Goal: Task Accomplishment & Management: Manage account settings

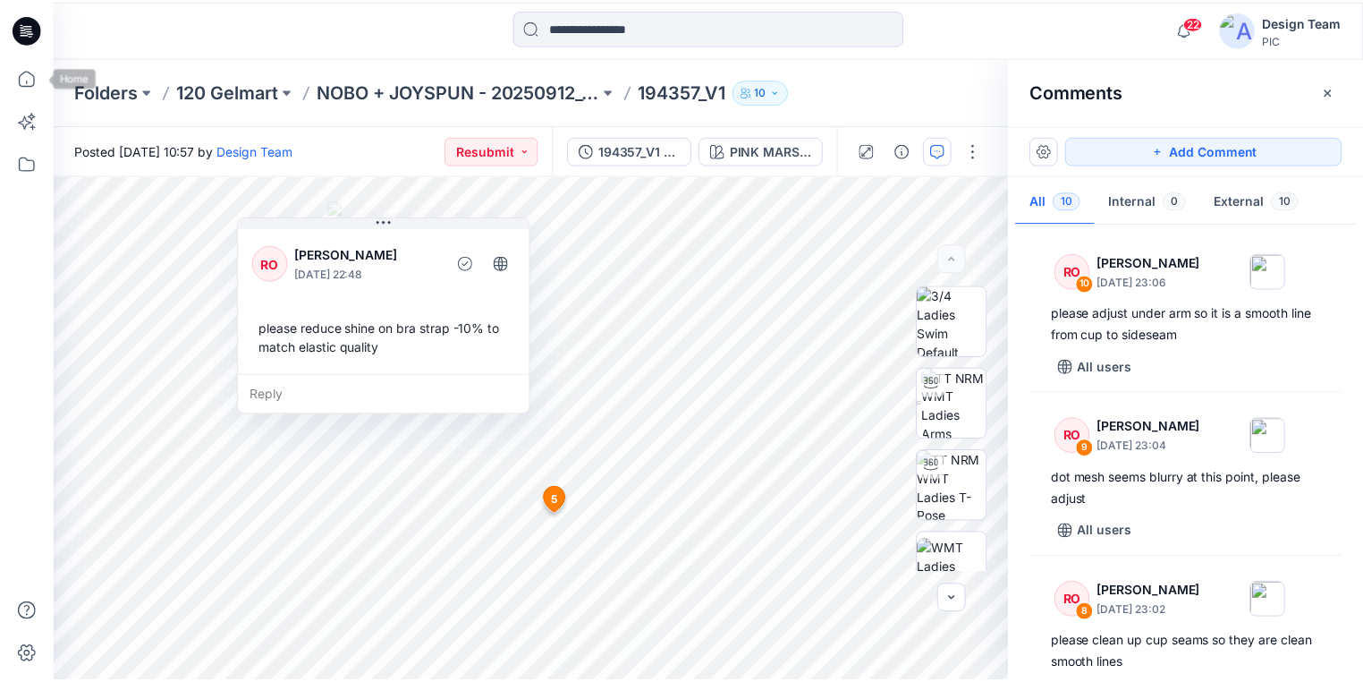
scroll to position [1327, 0]
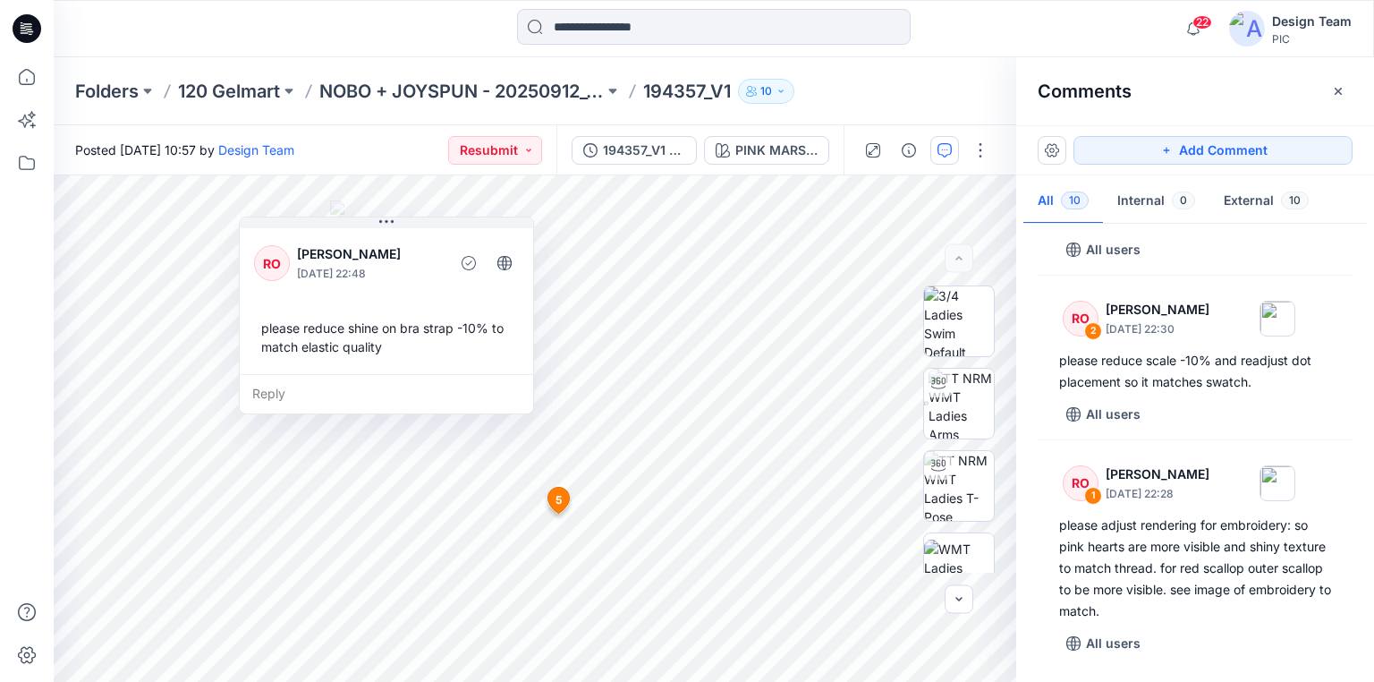
click at [23, 26] on icon at bounding box center [27, 28] width 29 height 29
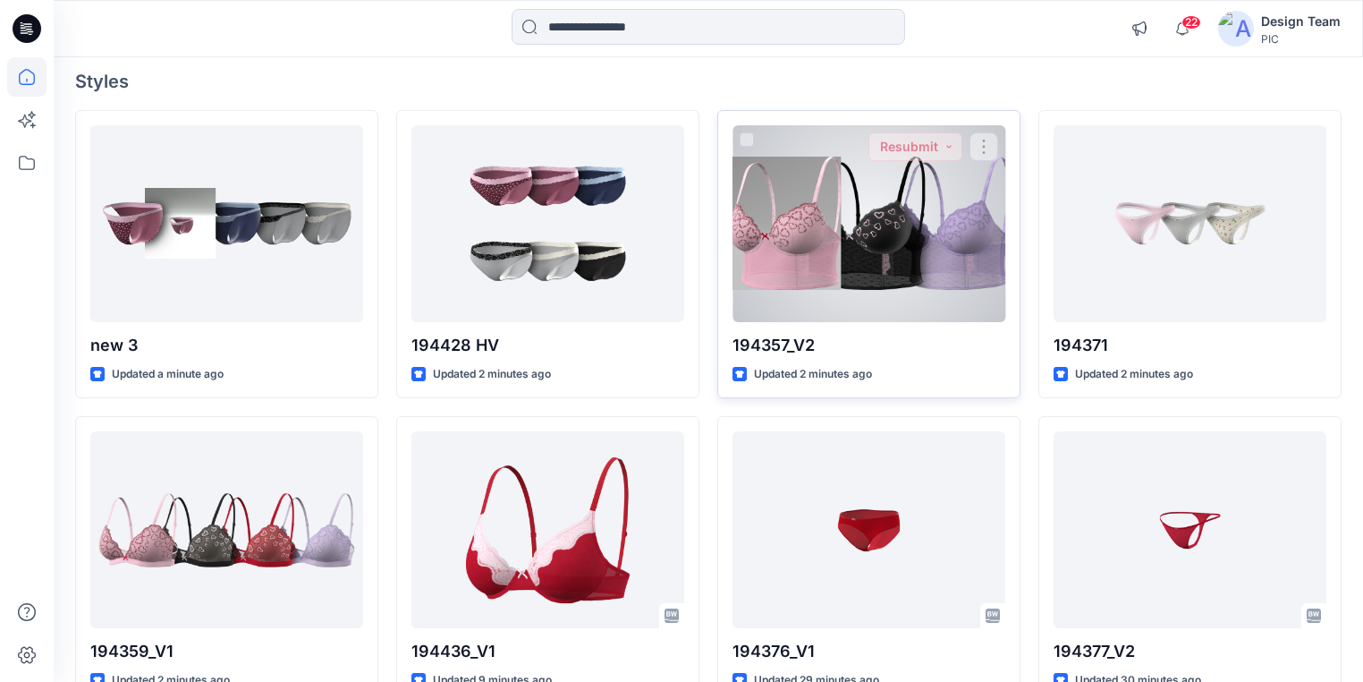
scroll to position [143, 0]
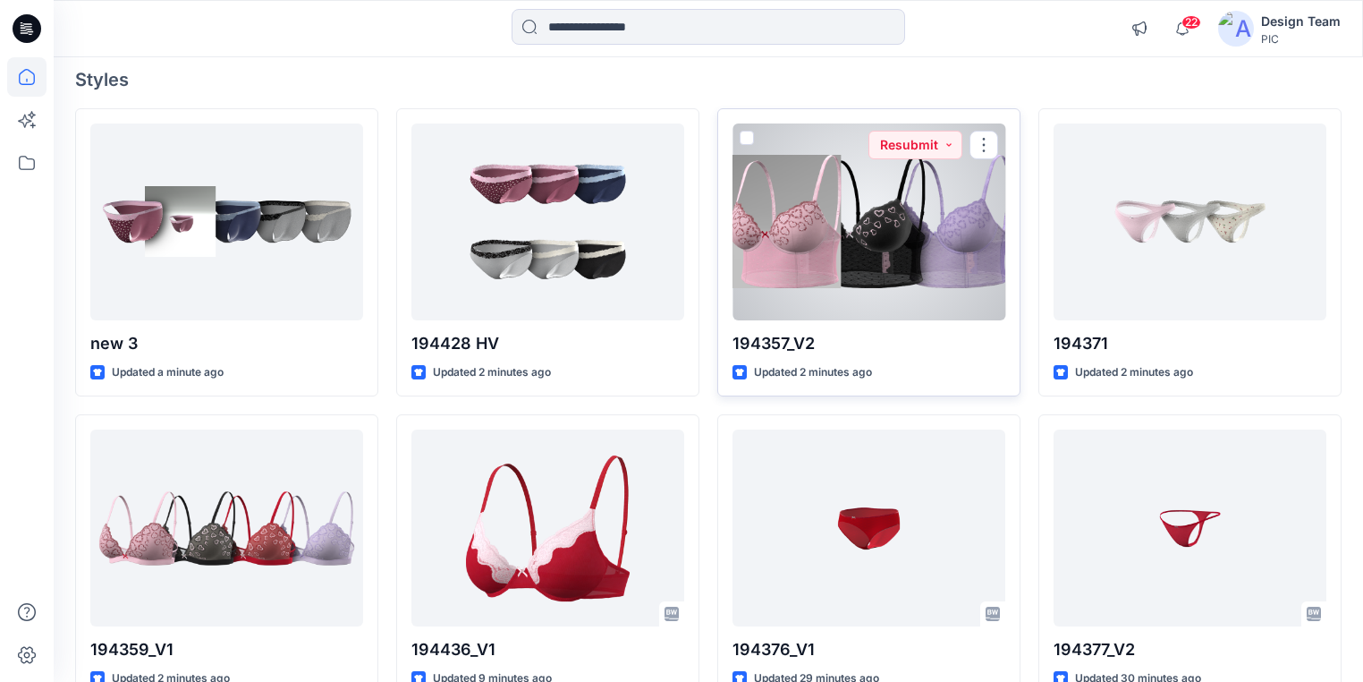
click at [867, 259] on div at bounding box center [869, 221] width 273 height 197
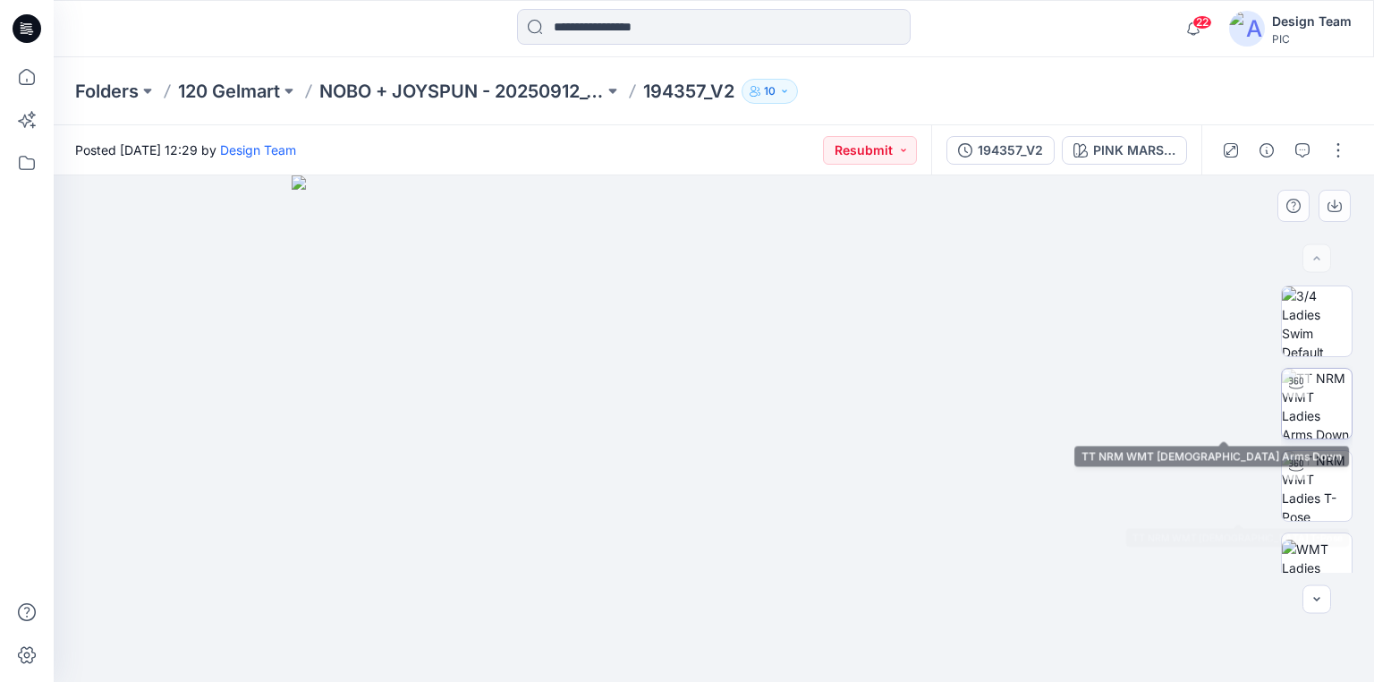
click at [1314, 414] on img at bounding box center [1317, 404] width 70 height 70
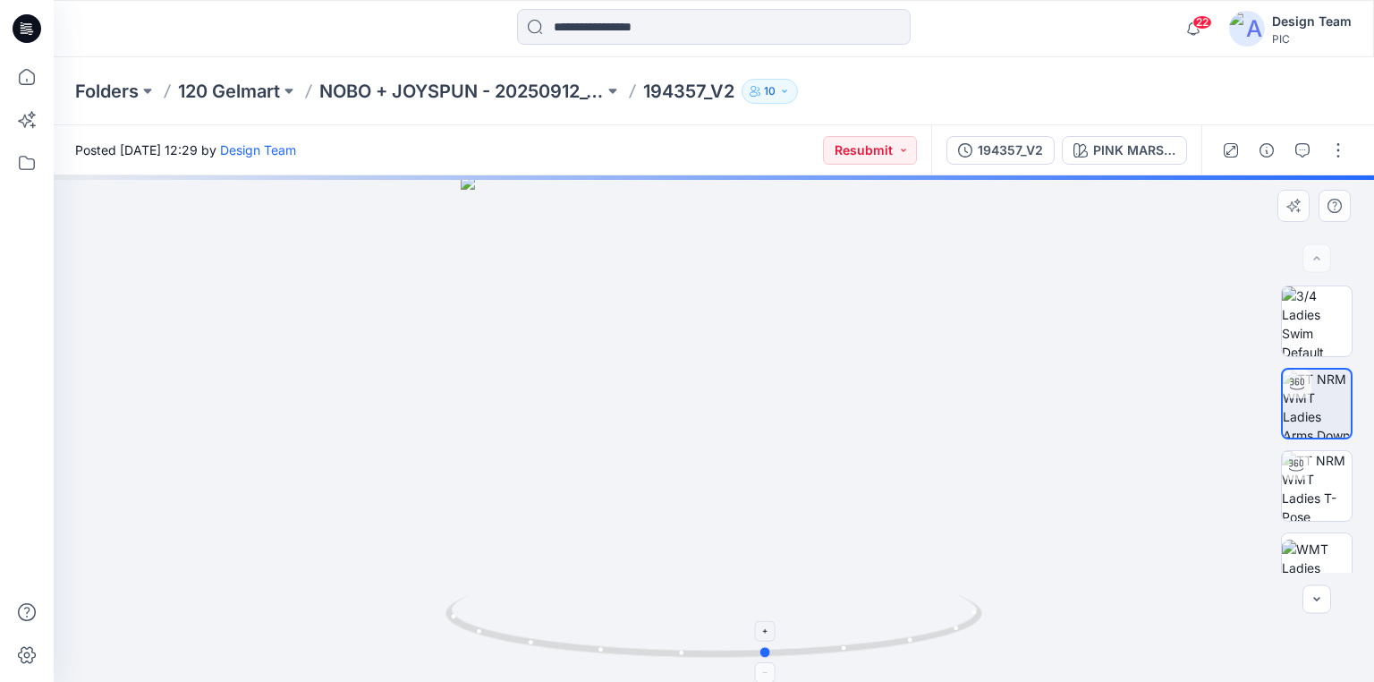
drag, startPoint x: 821, startPoint y: 650, endPoint x: 875, endPoint y: 641, distance: 54.6
click at [875, 641] on icon at bounding box center [716, 628] width 541 height 67
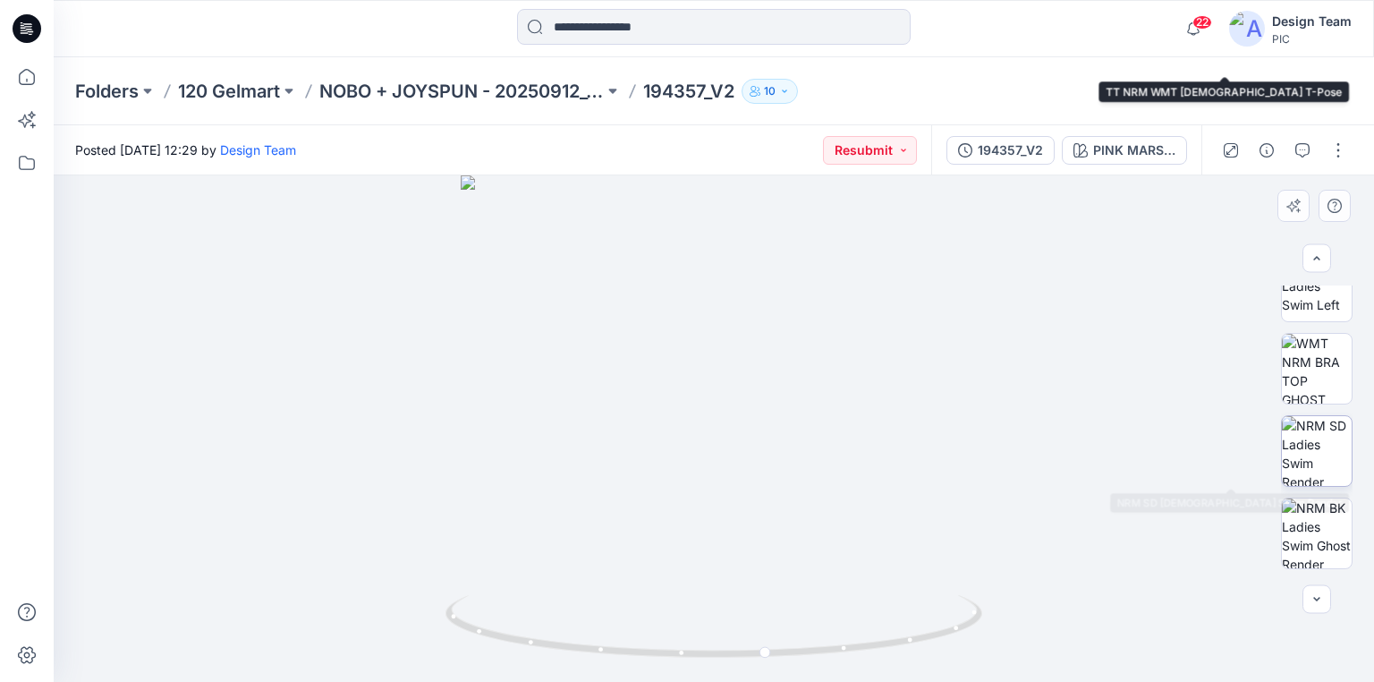
scroll to position [607, 0]
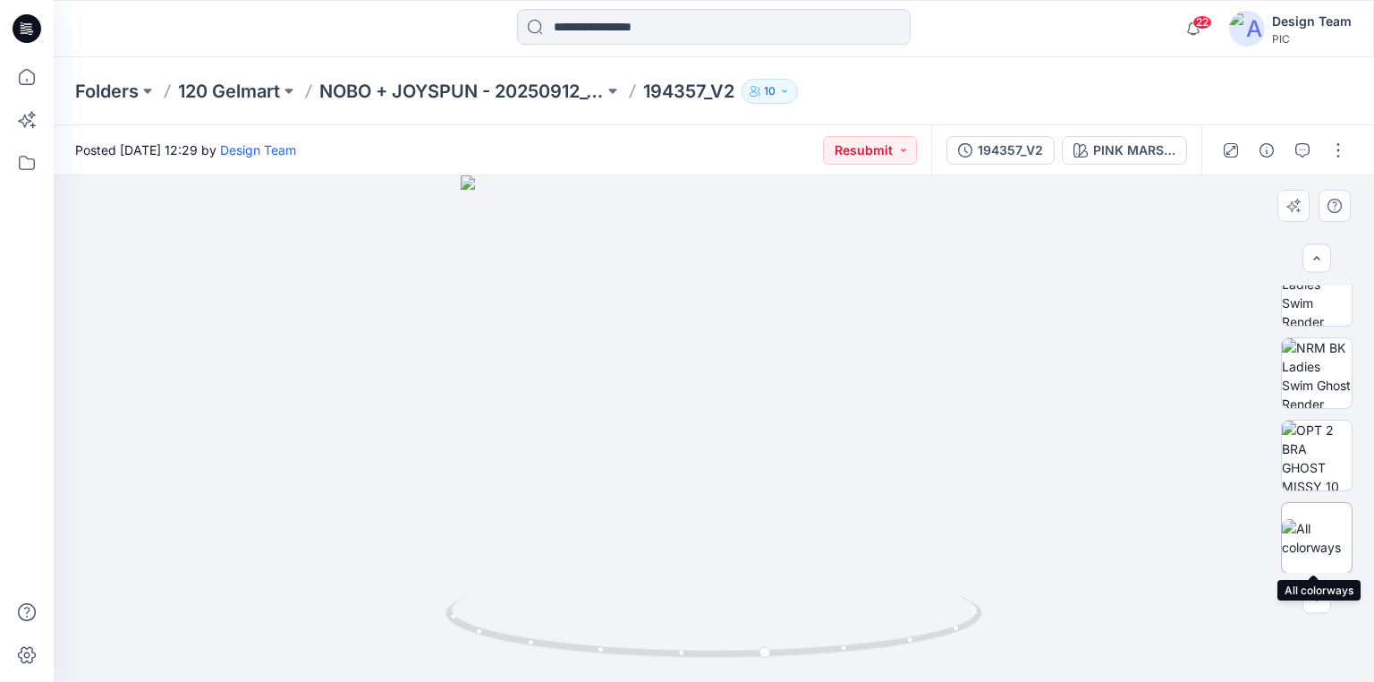
click at [1321, 544] on img at bounding box center [1317, 538] width 70 height 38
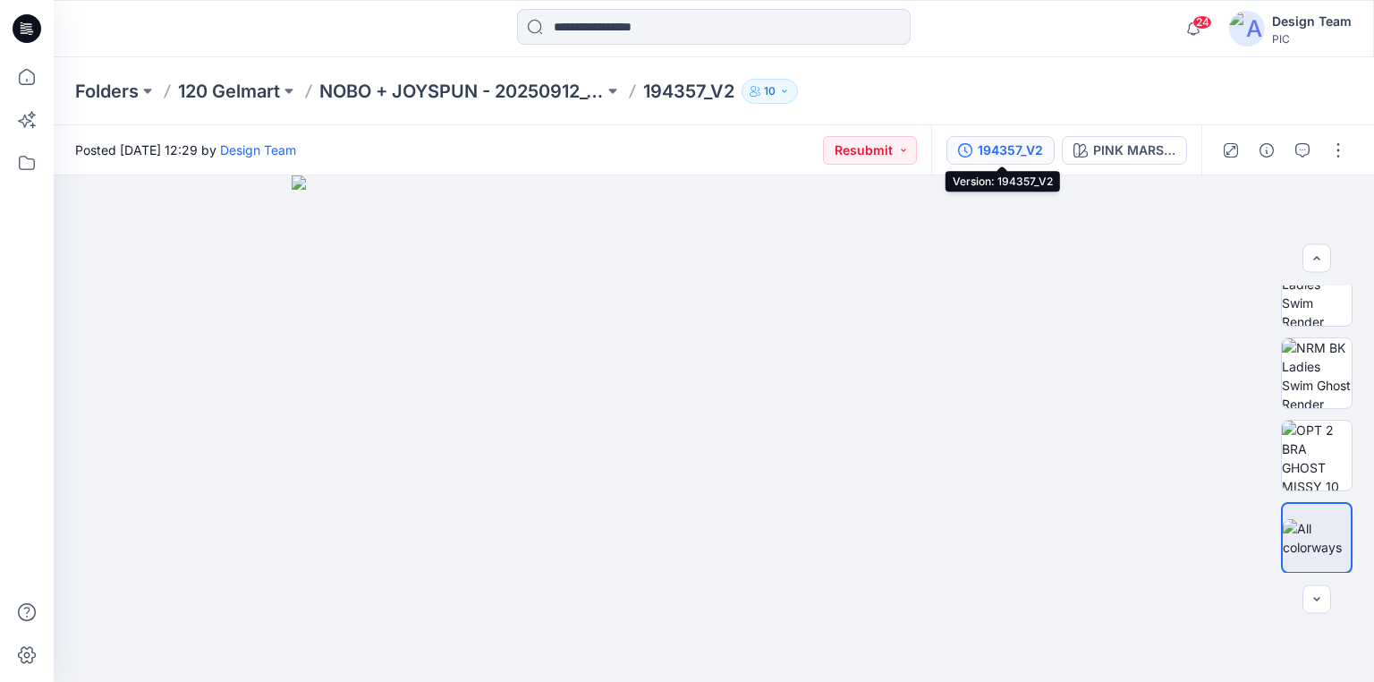
click at [993, 150] on div "194357_V2" at bounding box center [1010, 150] width 65 height 20
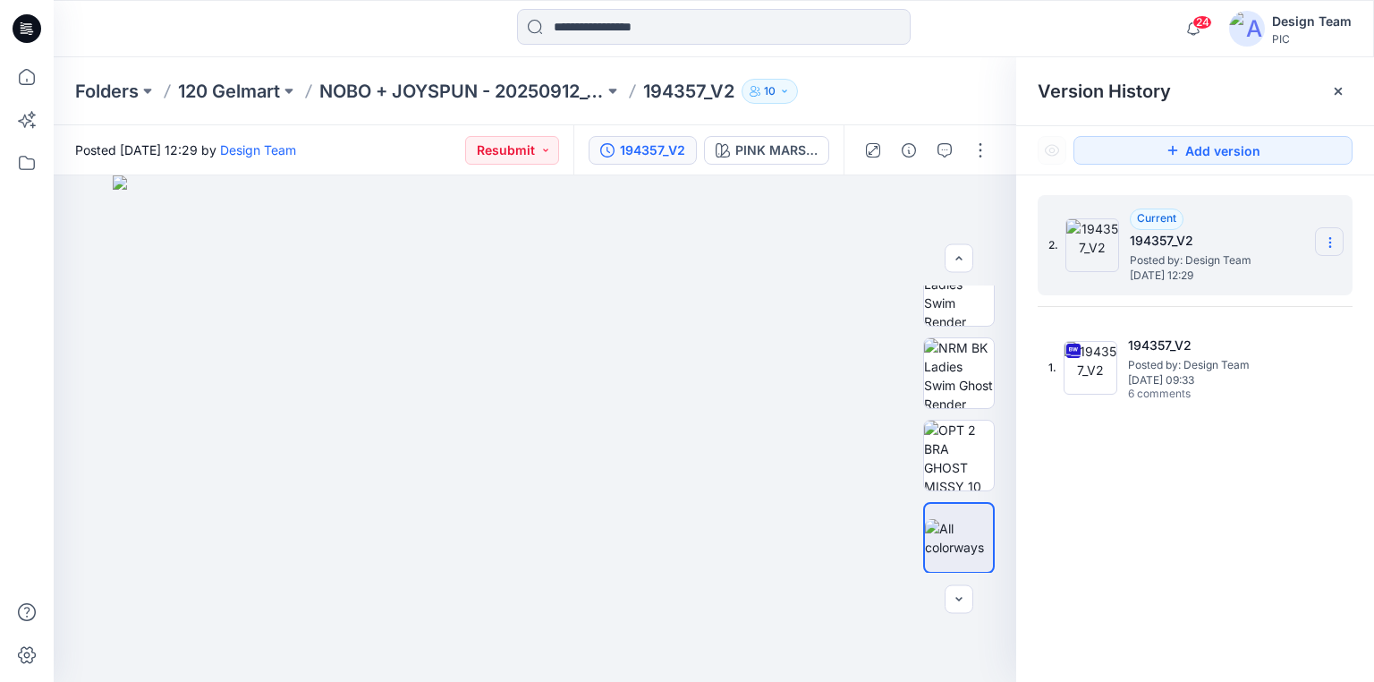
click at [1327, 250] on section at bounding box center [1329, 241] width 29 height 29
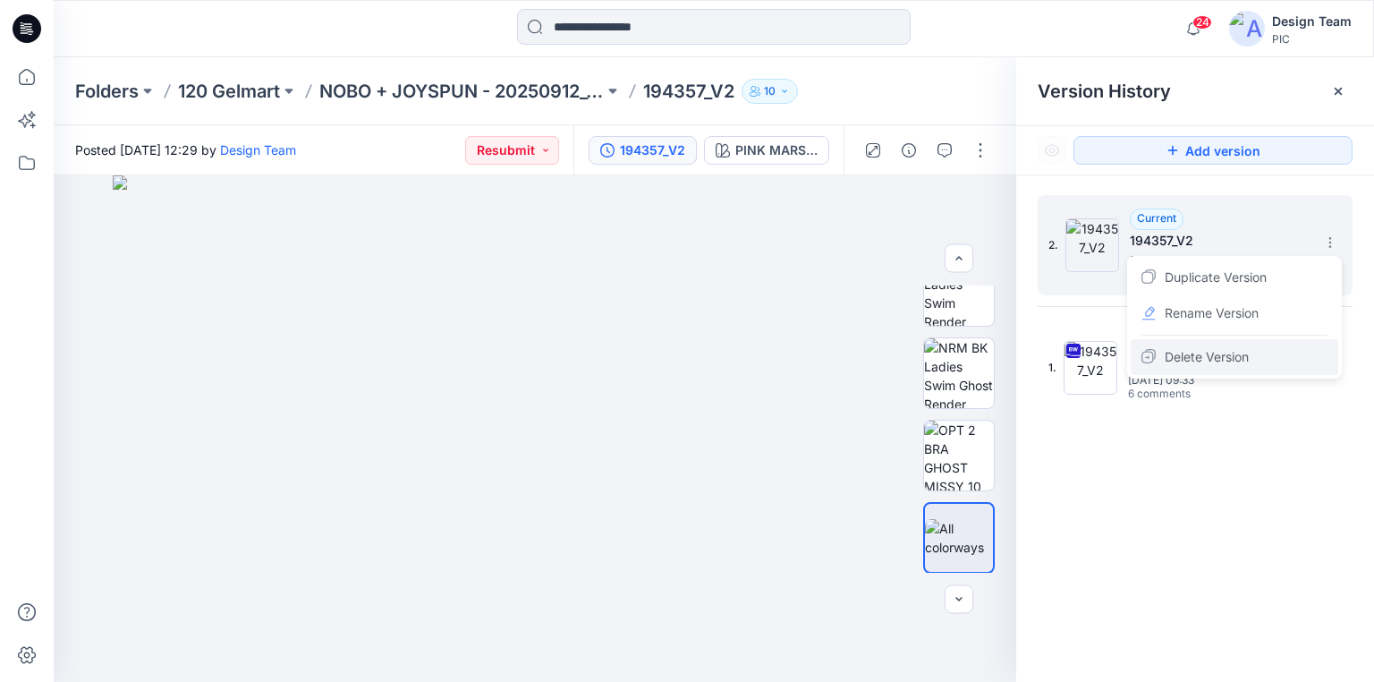
click at [1227, 357] on span "Delete Version" at bounding box center [1207, 356] width 84 height 21
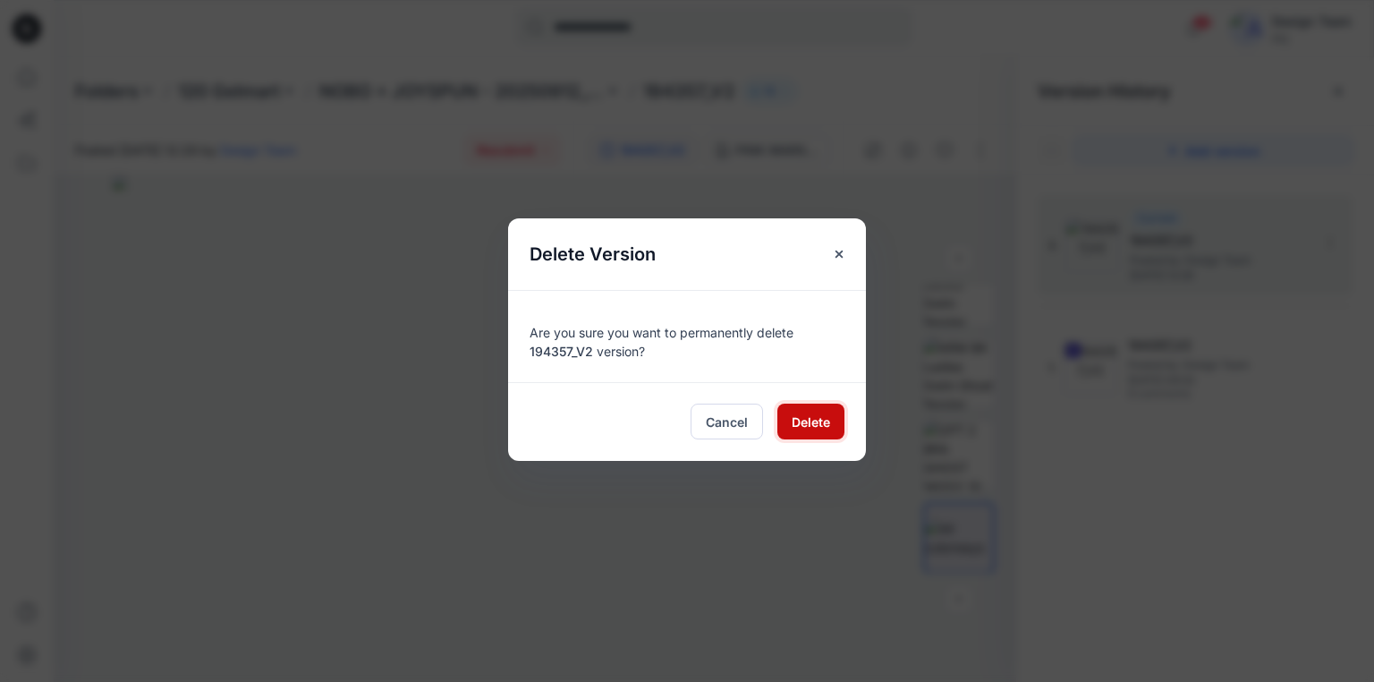
click at [816, 414] on span "Delete" at bounding box center [811, 421] width 38 height 19
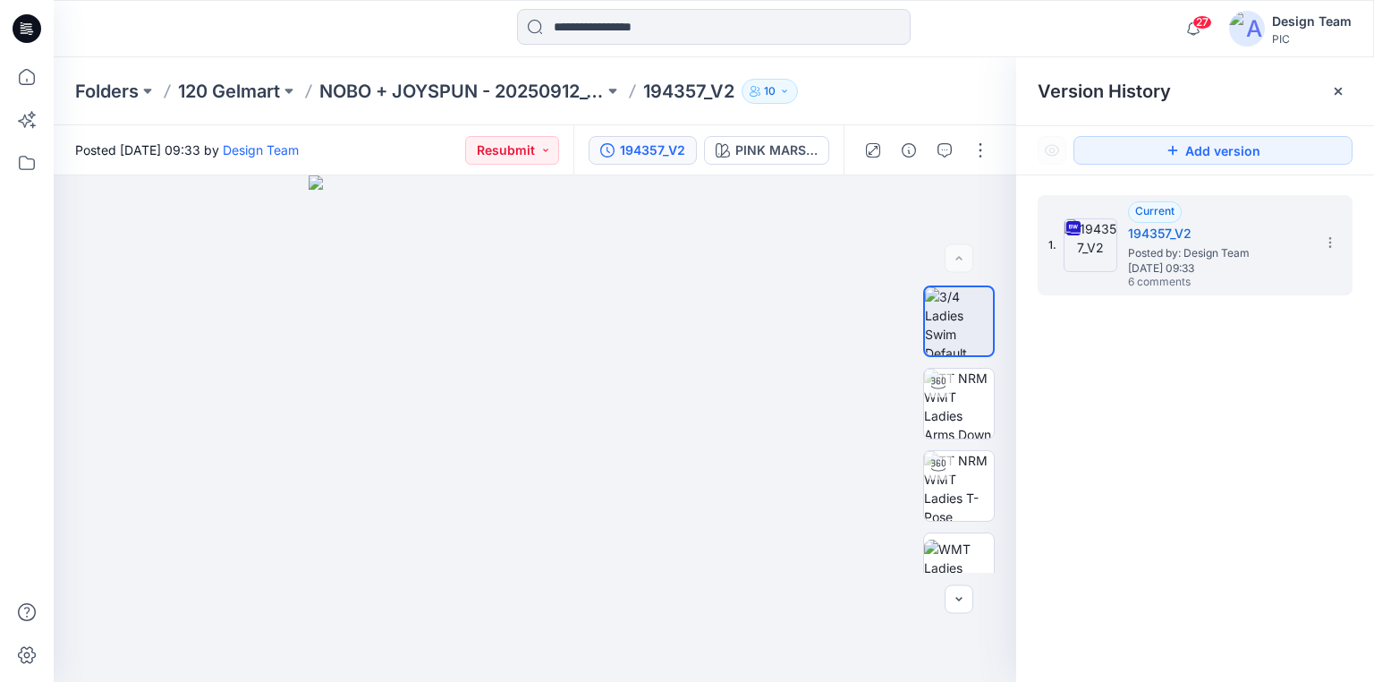
click at [30, 30] on icon at bounding box center [27, 28] width 29 height 29
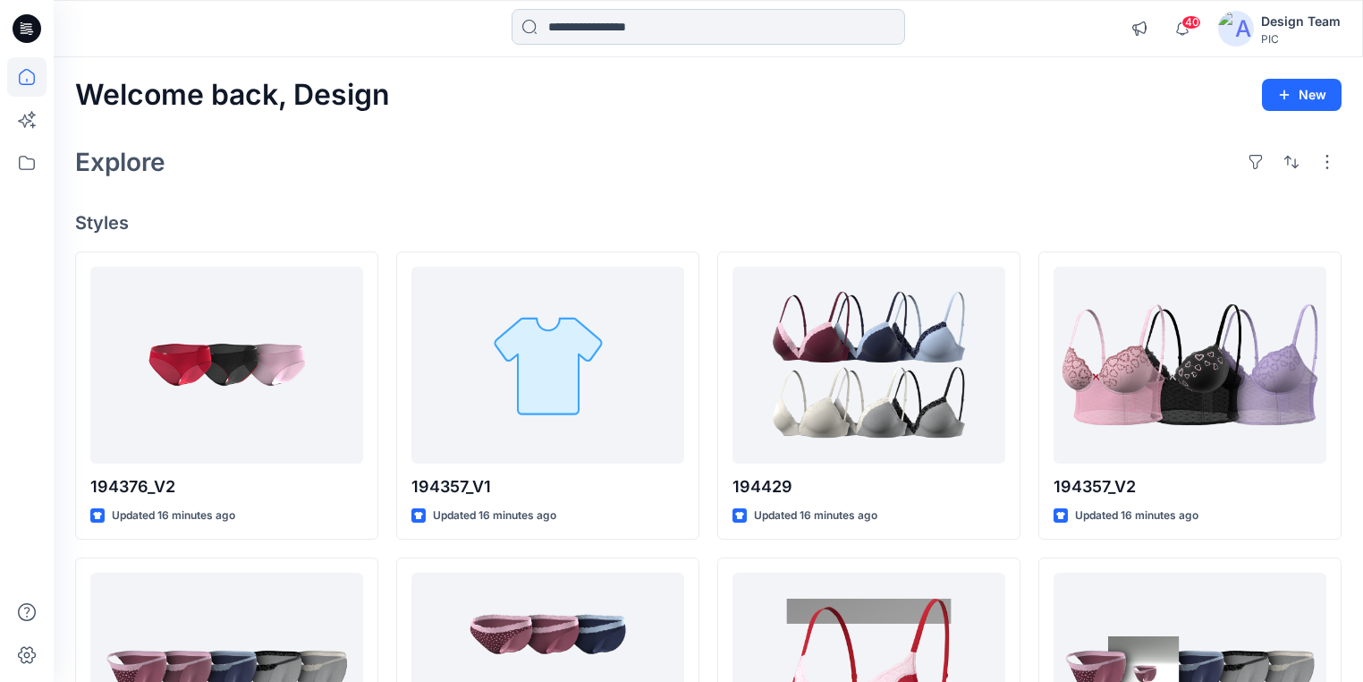
click at [597, 29] on input at bounding box center [709, 27] width 394 height 36
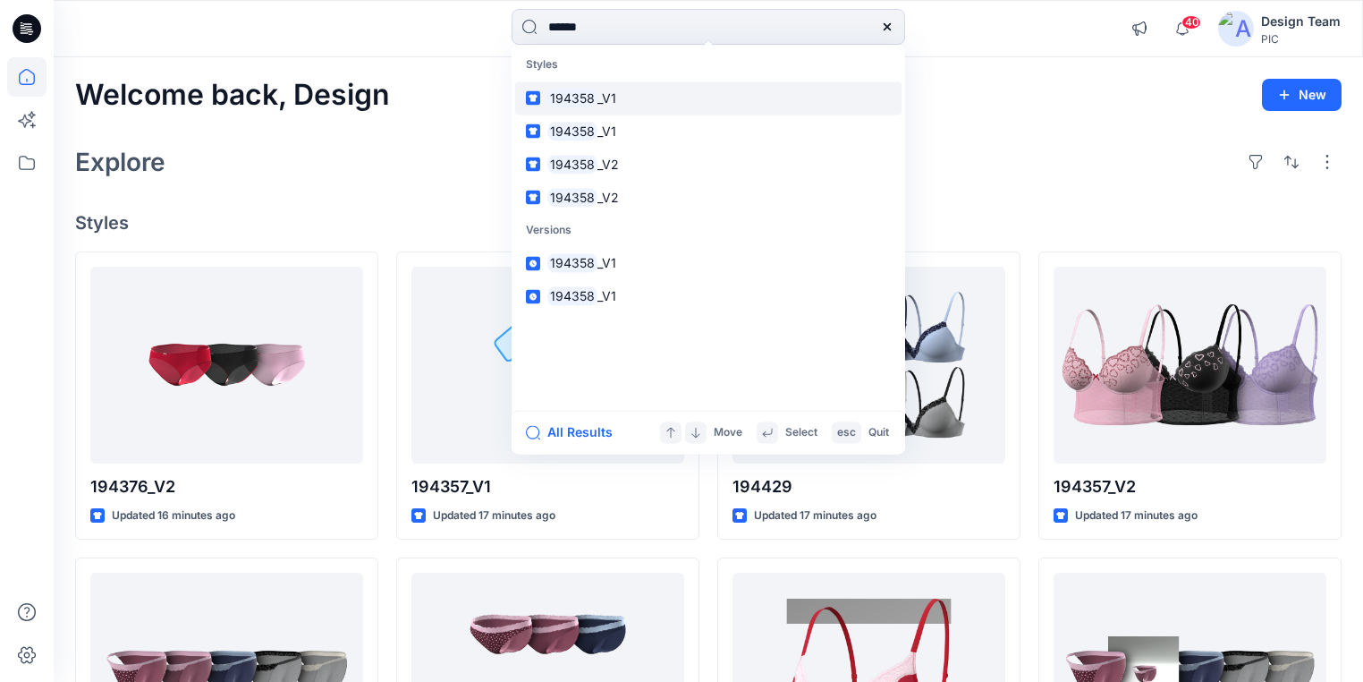
type input "******"
click at [601, 98] on span "_V1" at bounding box center [607, 97] width 19 height 15
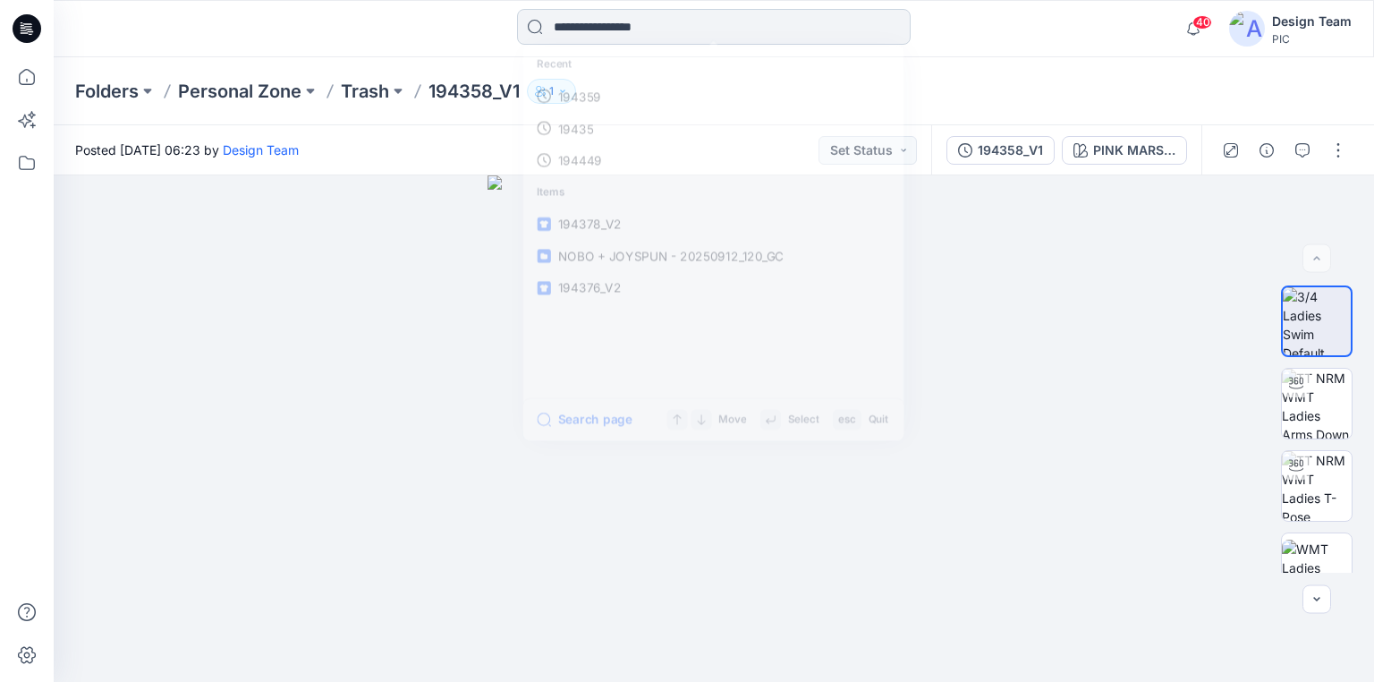
click at [608, 30] on input at bounding box center [714, 27] width 394 height 36
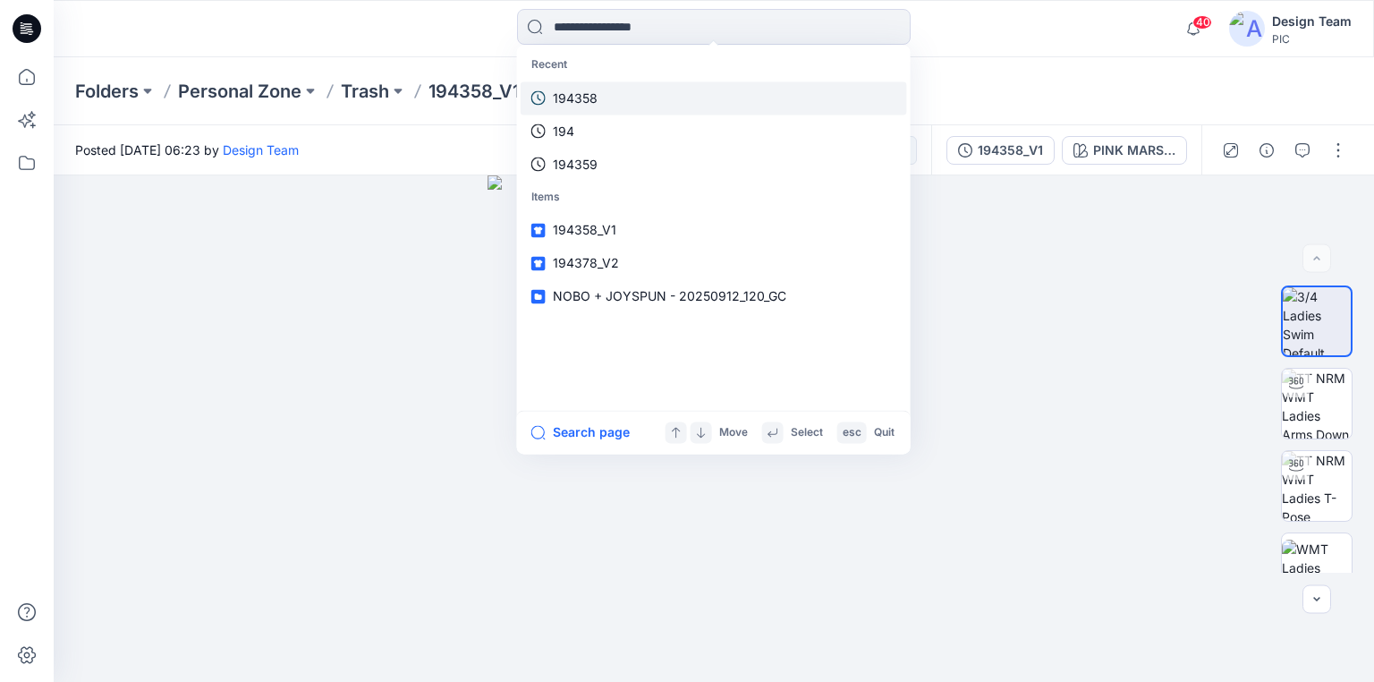
click at [586, 97] on p "194358" at bounding box center [575, 98] width 45 height 19
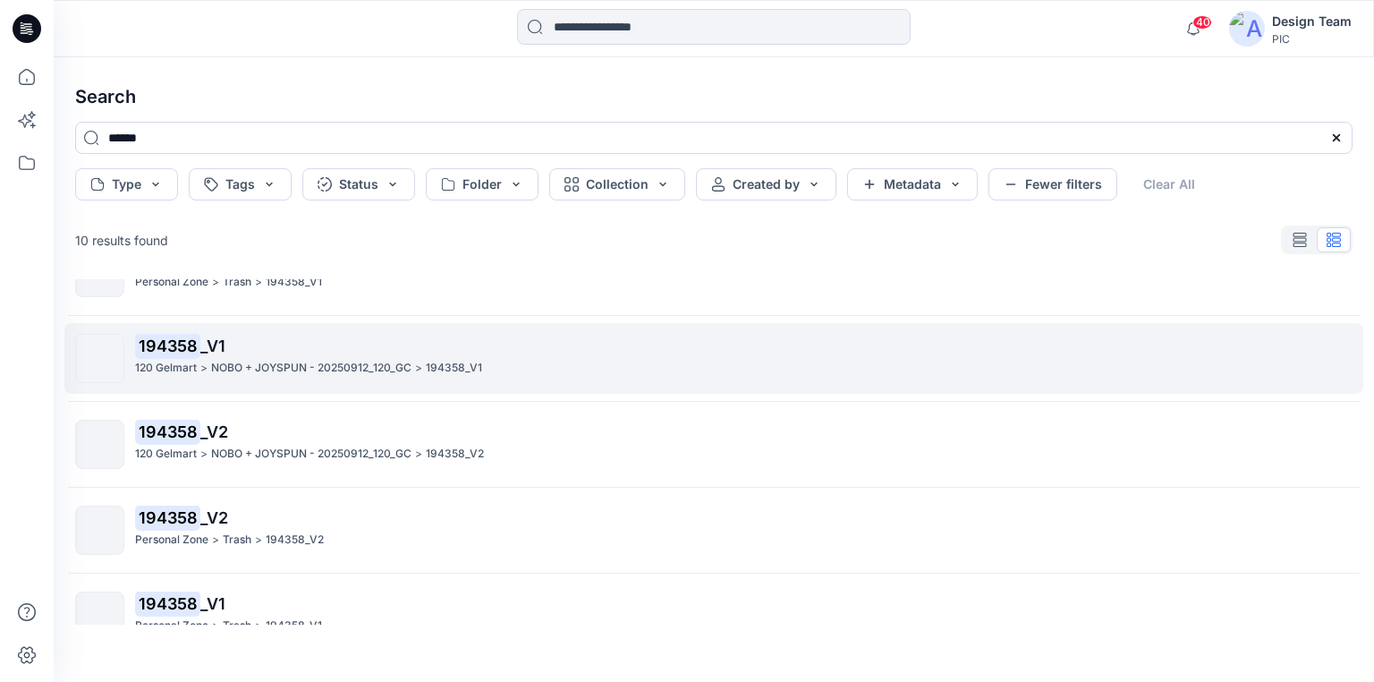
scroll to position [72, 0]
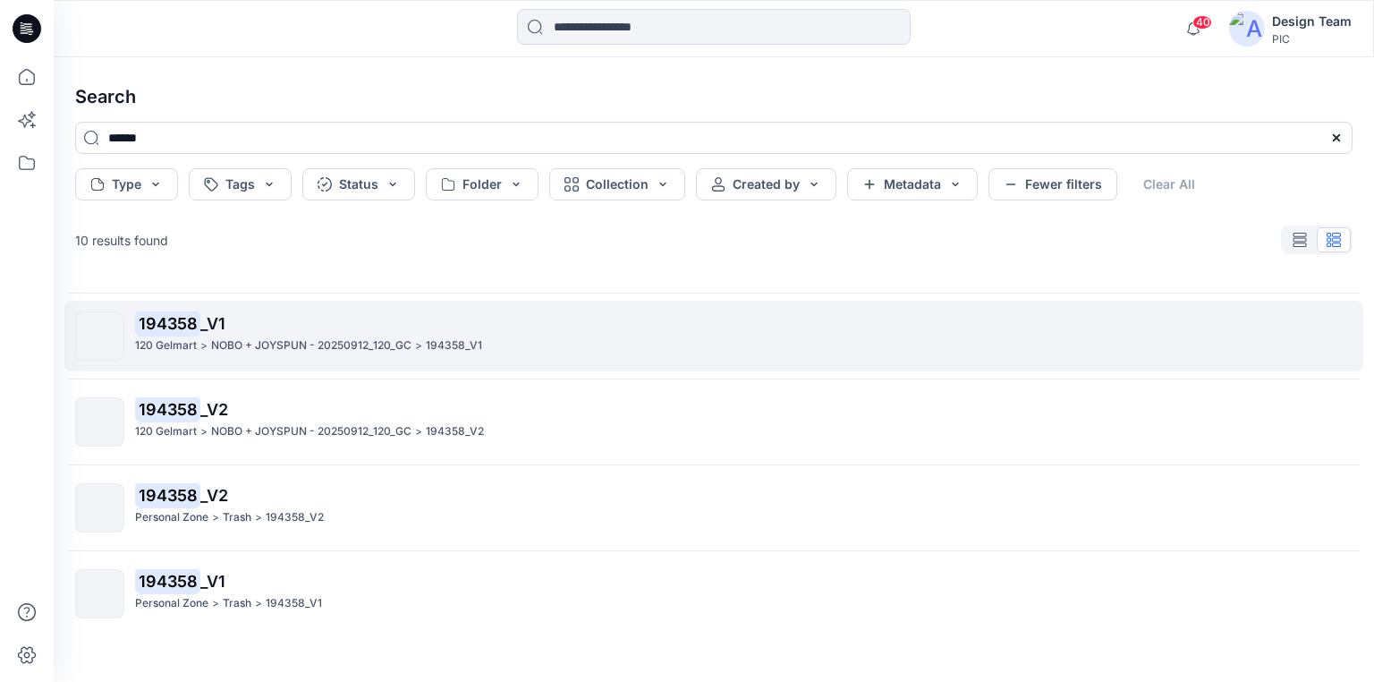
click at [204, 335] on p "194358 _V1" at bounding box center [743, 323] width 1217 height 25
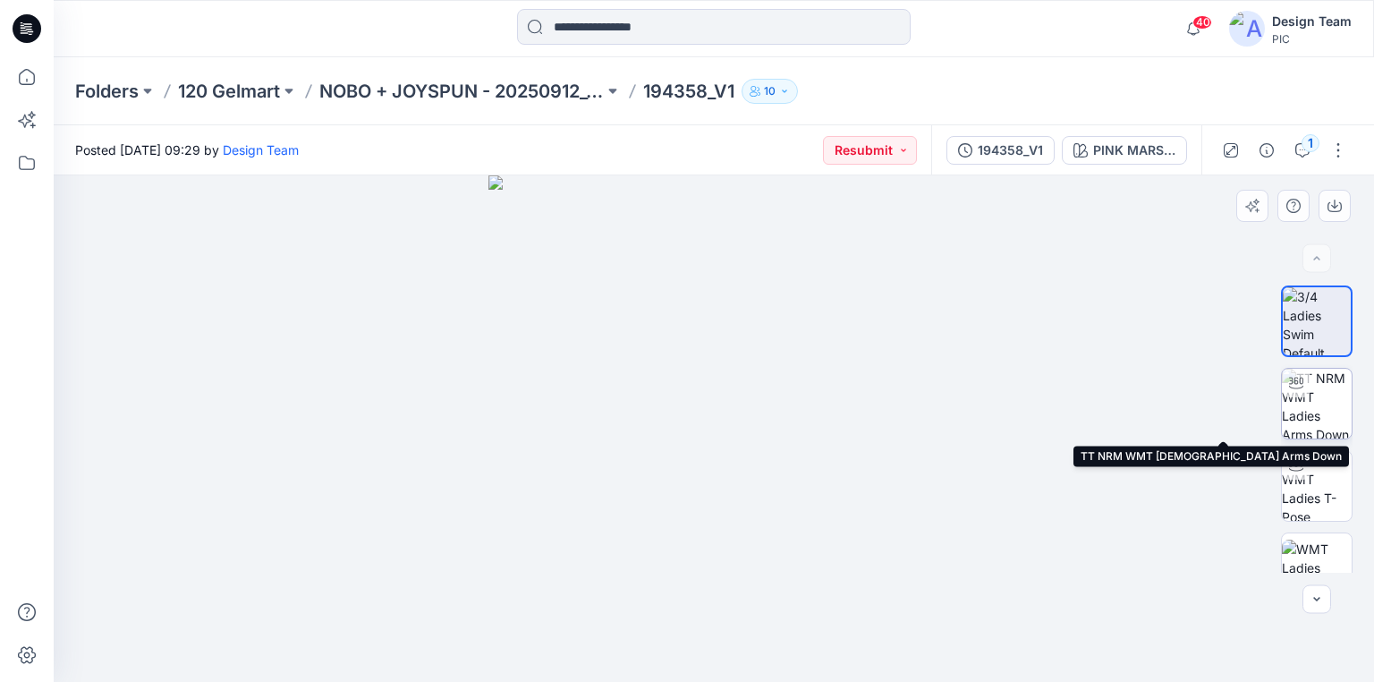
click at [1327, 403] on img at bounding box center [1317, 404] width 70 height 70
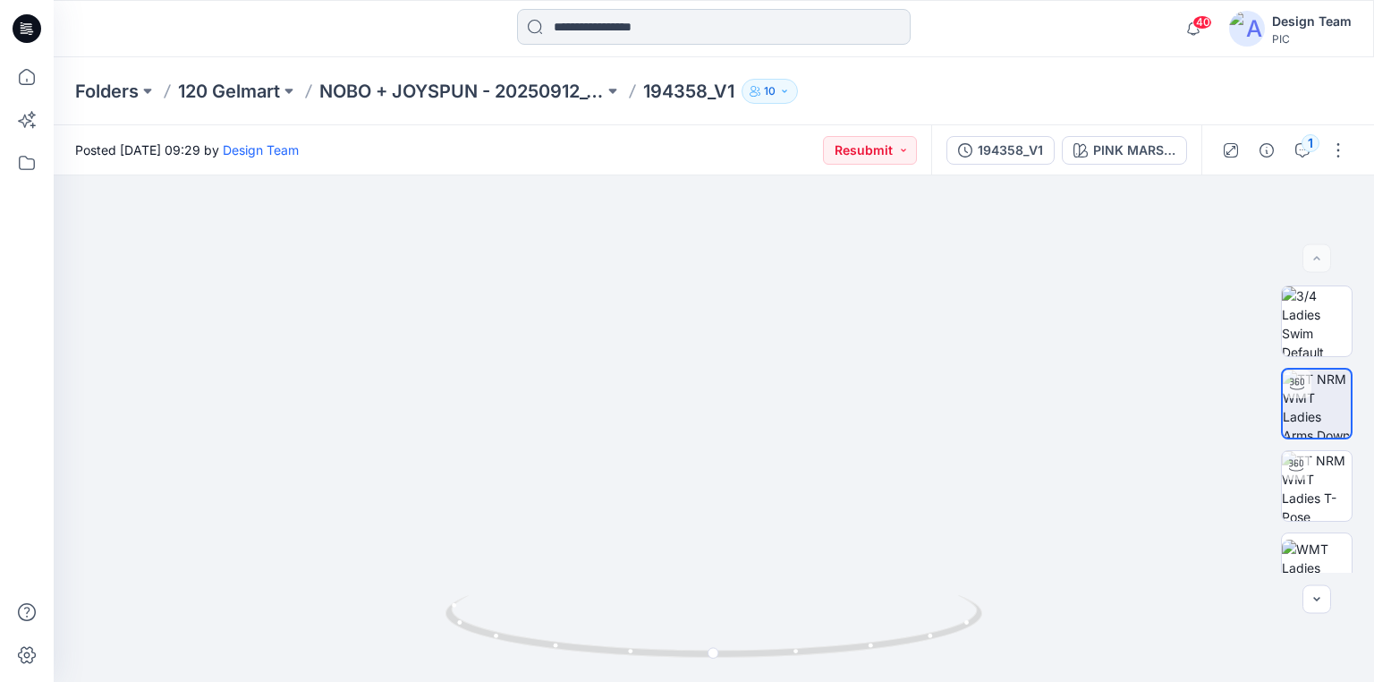
click at [625, 11] on input at bounding box center [714, 27] width 394 height 36
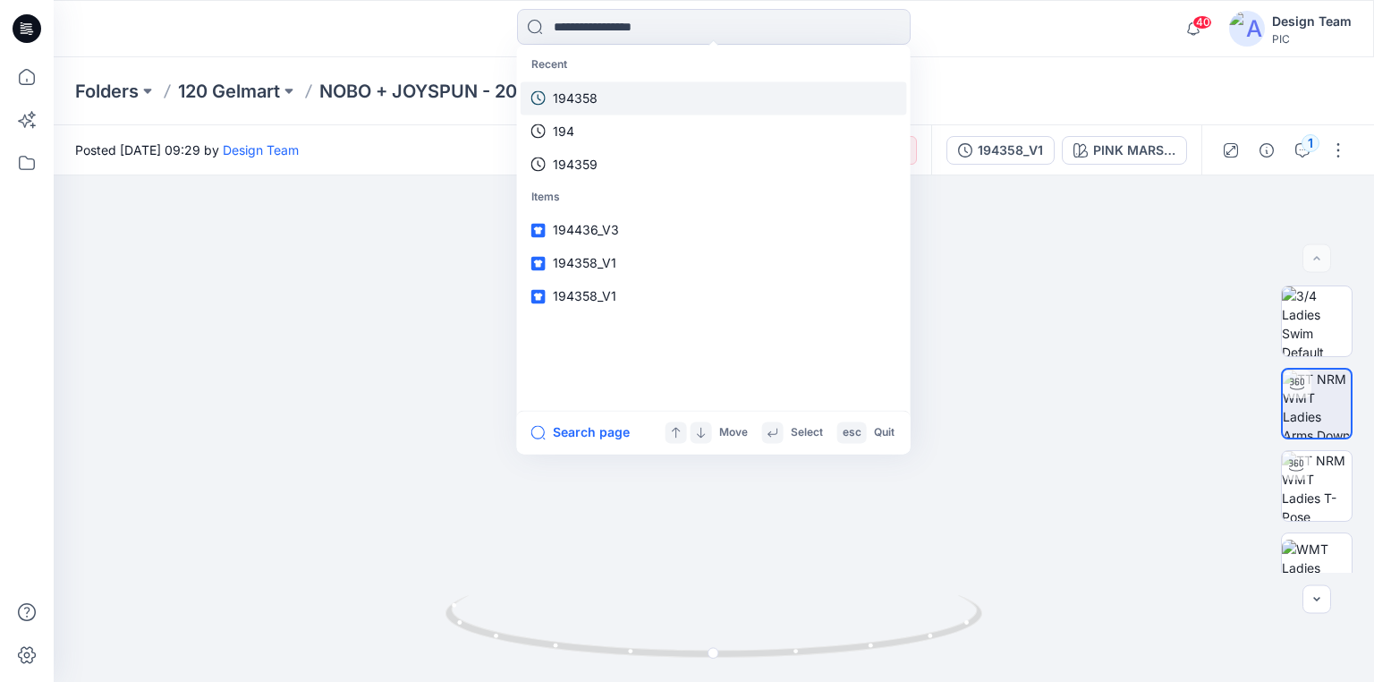
click at [598, 92] on link "194358" at bounding box center [714, 97] width 386 height 33
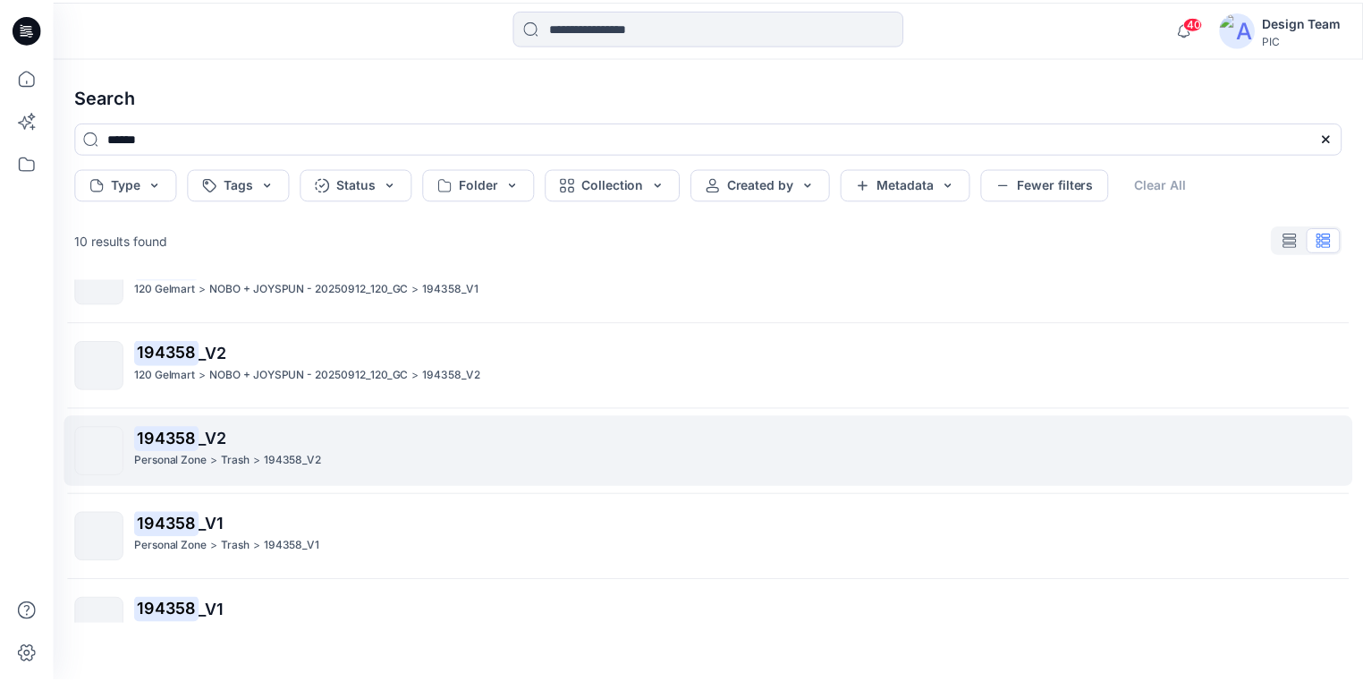
scroll to position [143, 0]
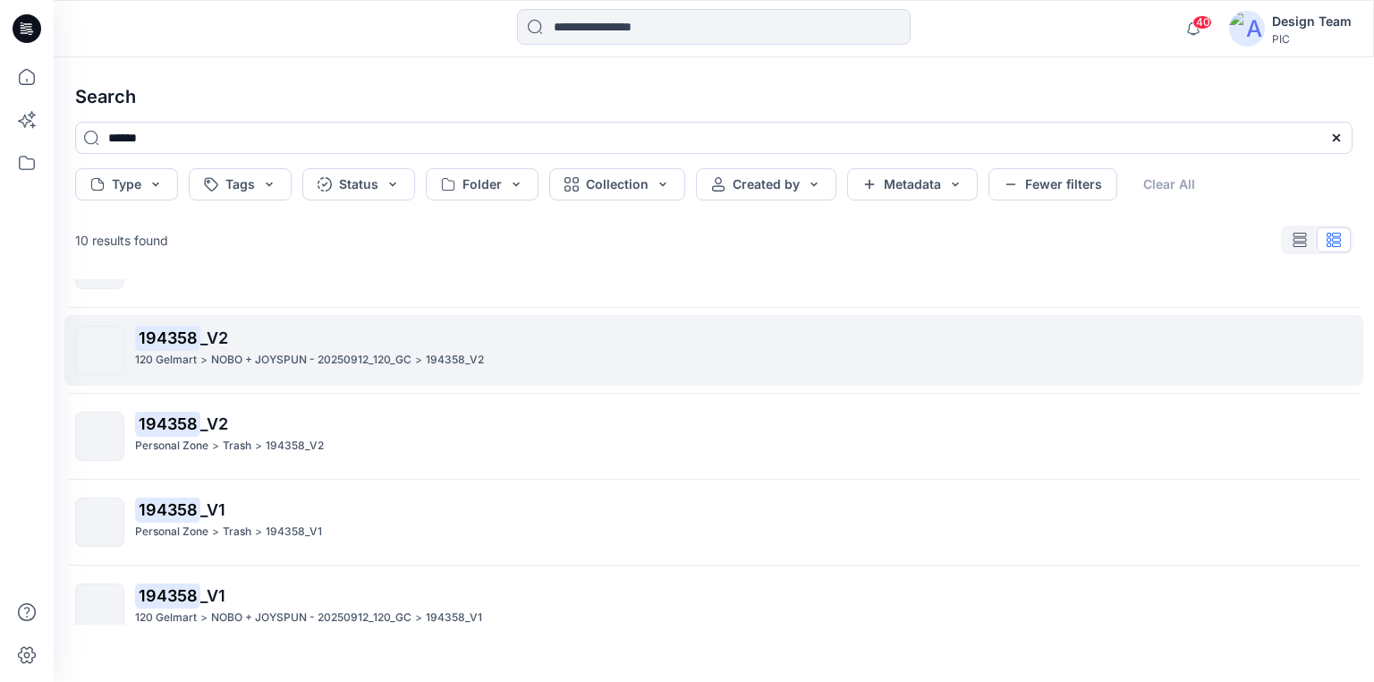
click at [197, 344] on mark "194358" at bounding box center [167, 337] width 65 height 25
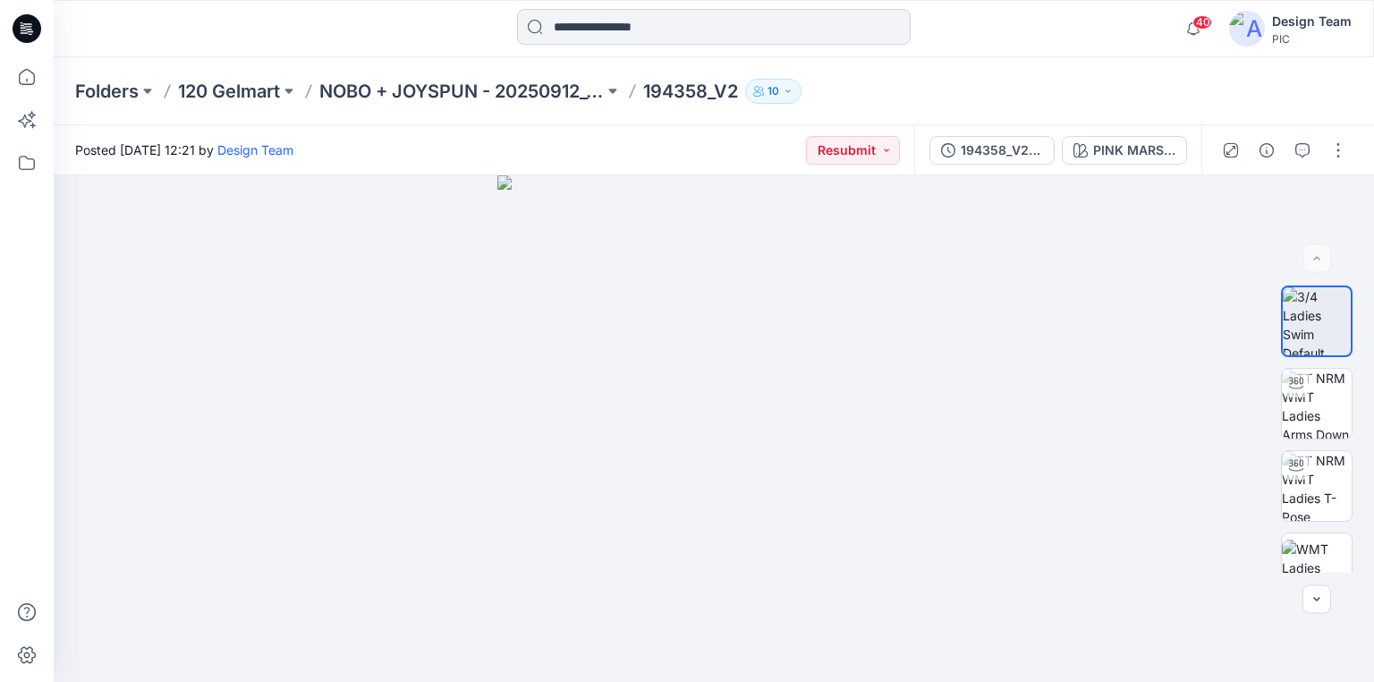
click at [562, 19] on input at bounding box center [714, 27] width 394 height 36
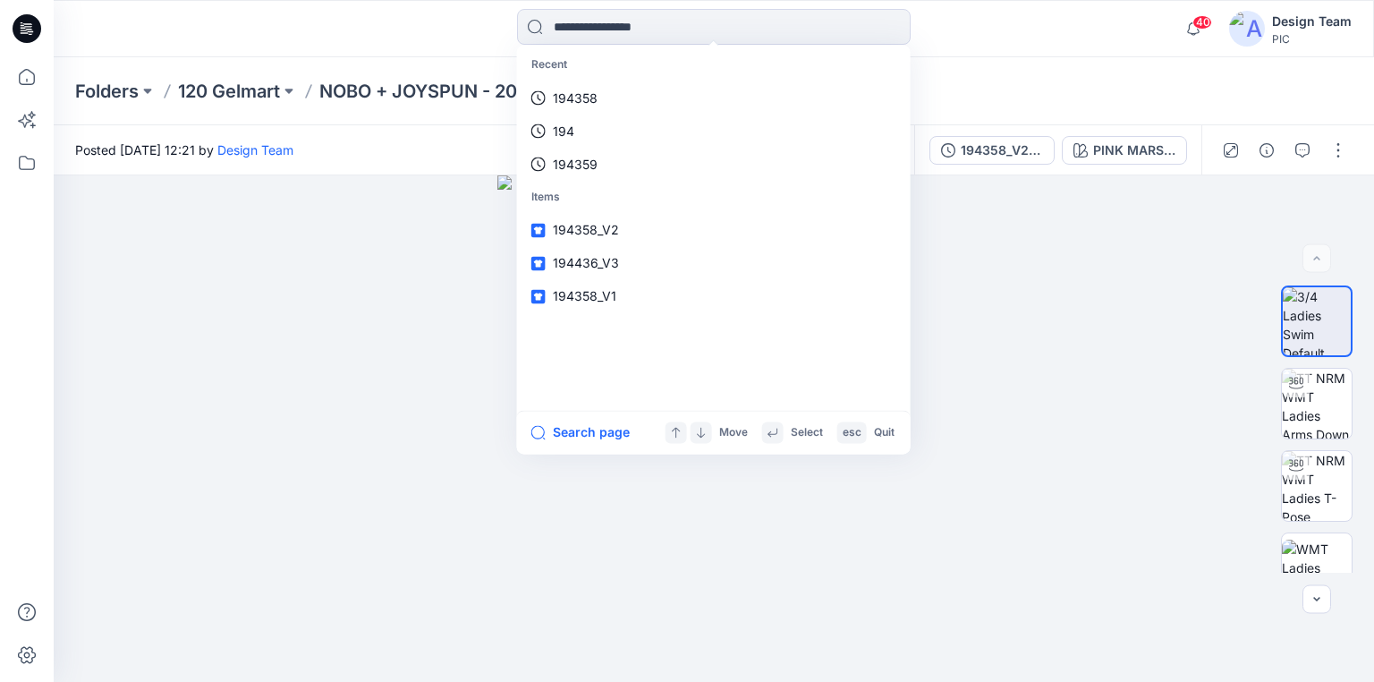
click at [32, 21] on icon at bounding box center [27, 28] width 29 height 29
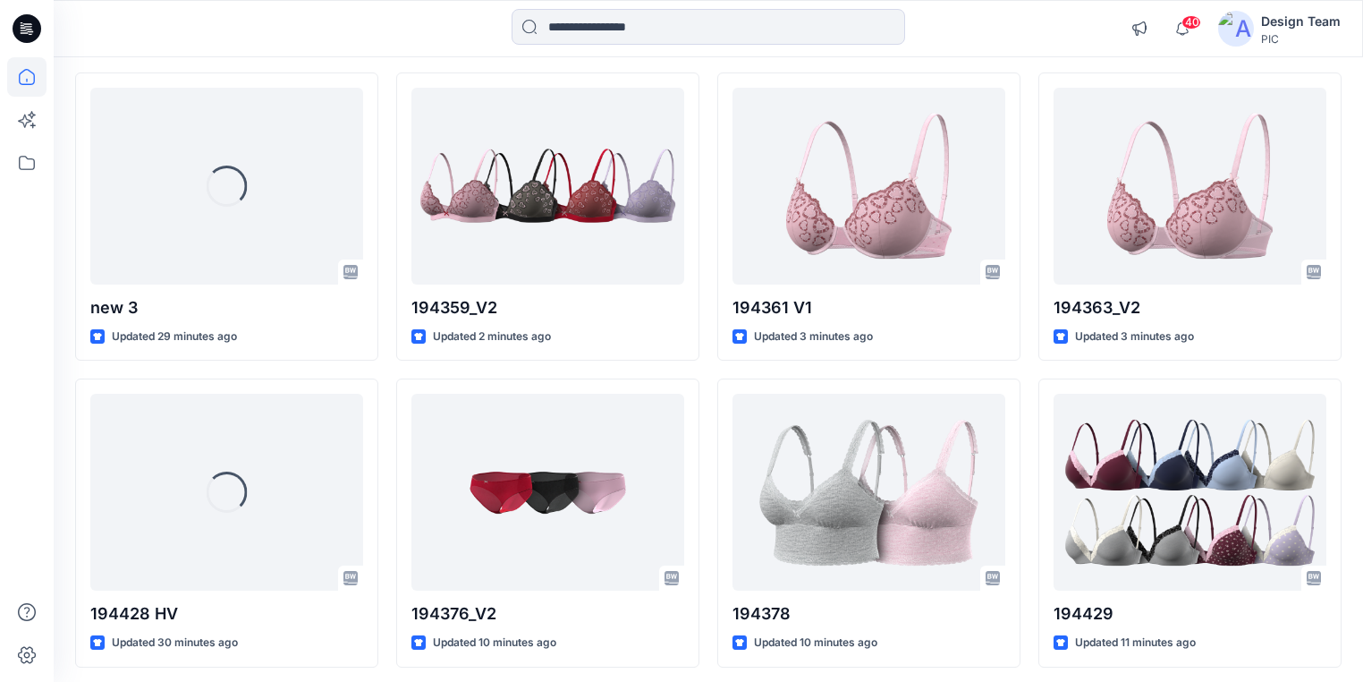
scroll to position [72, 0]
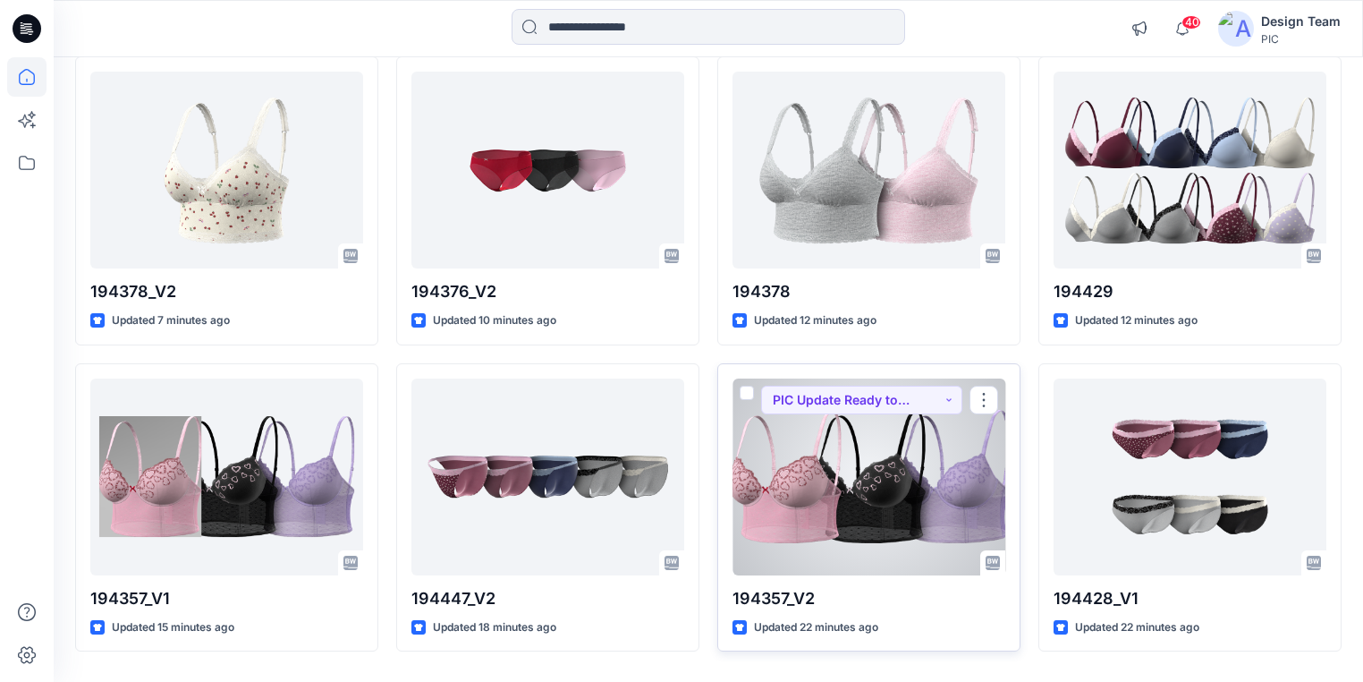
scroll to position [555, 0]
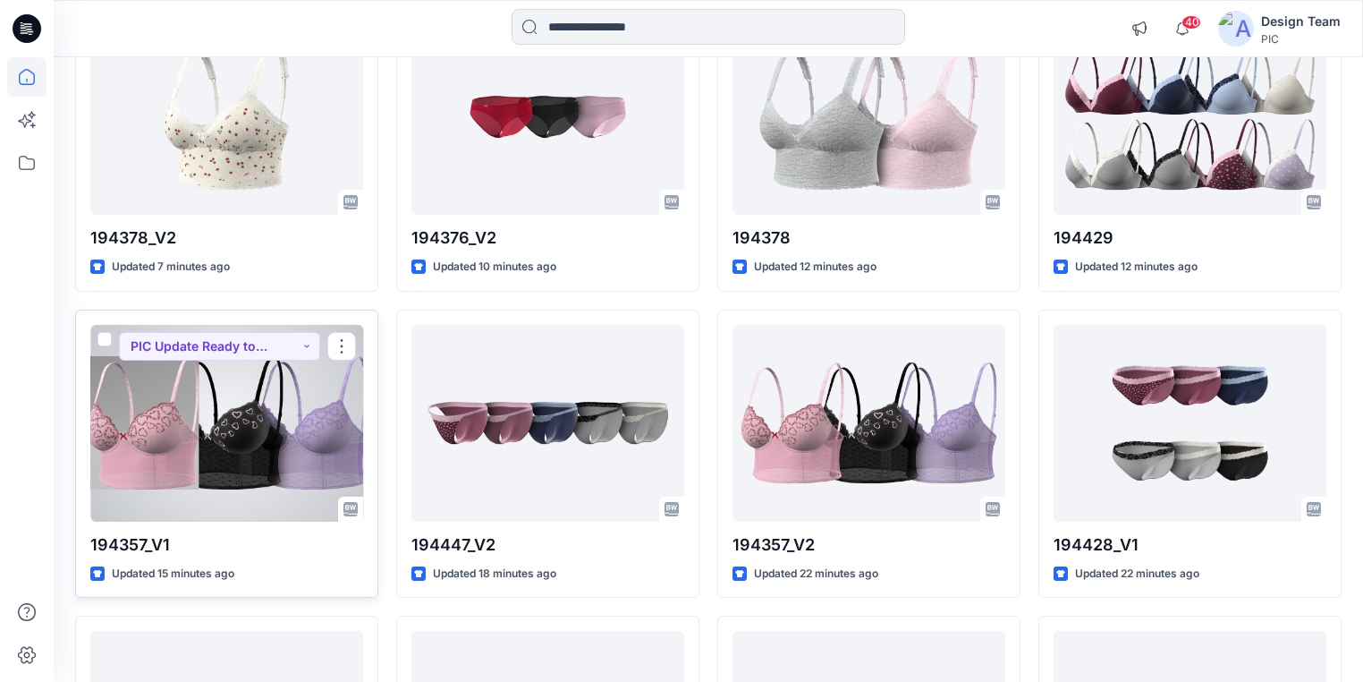
click at [185, 436] on div at bounding box center [226, 423] width 273 height 197
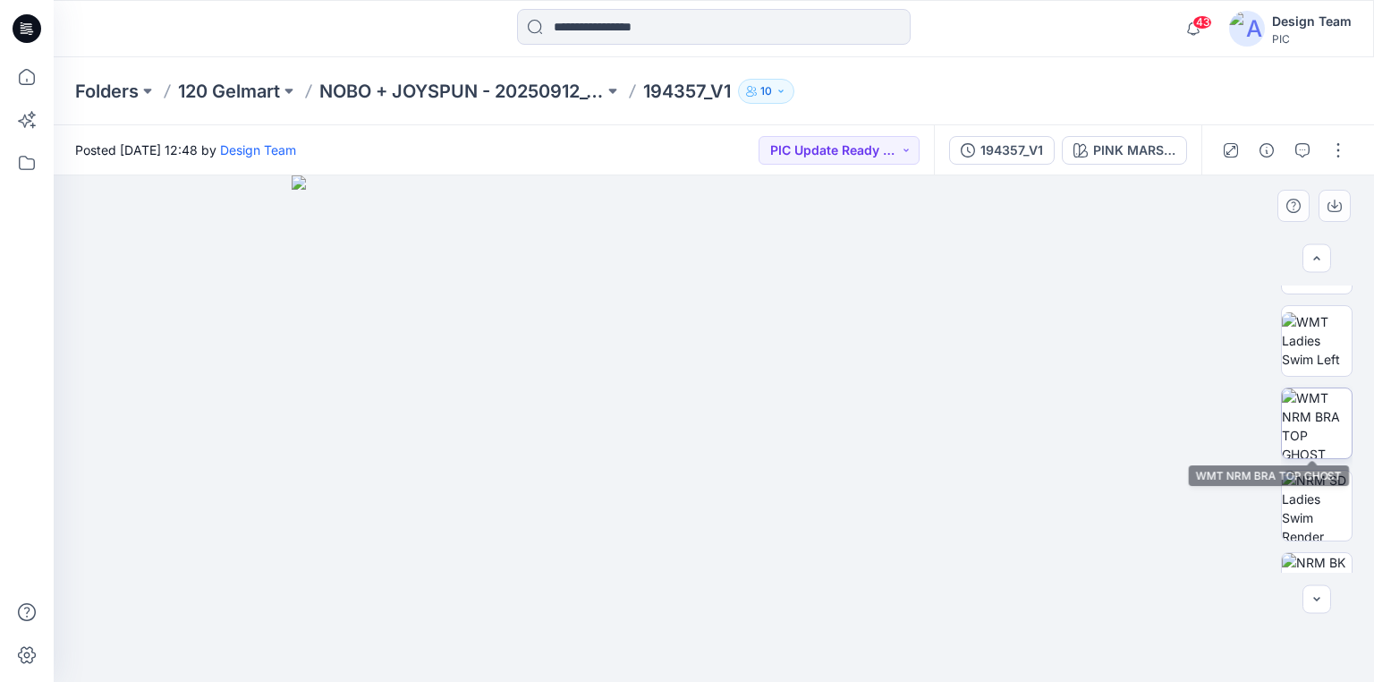
scroll to position [607, 0]
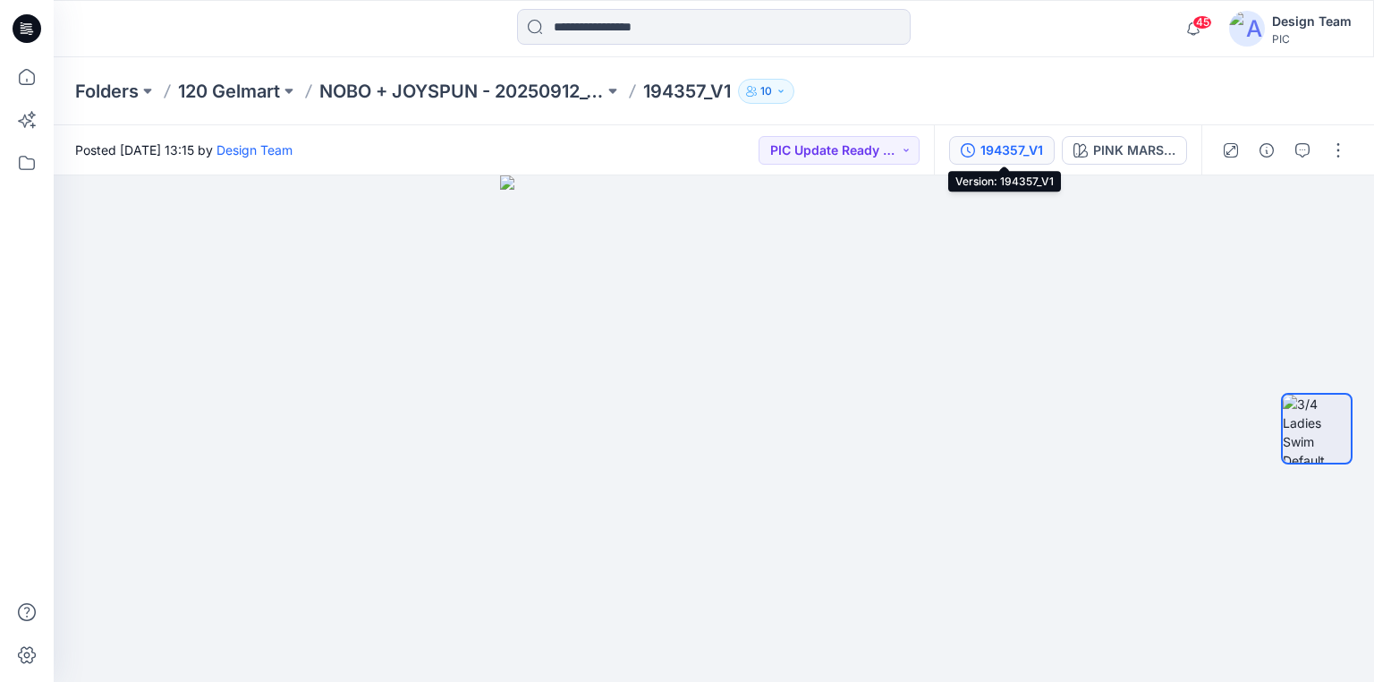
click at [1020, 149] on div "194357_V1" at bounding box center [1012, 150] width 63 height 20
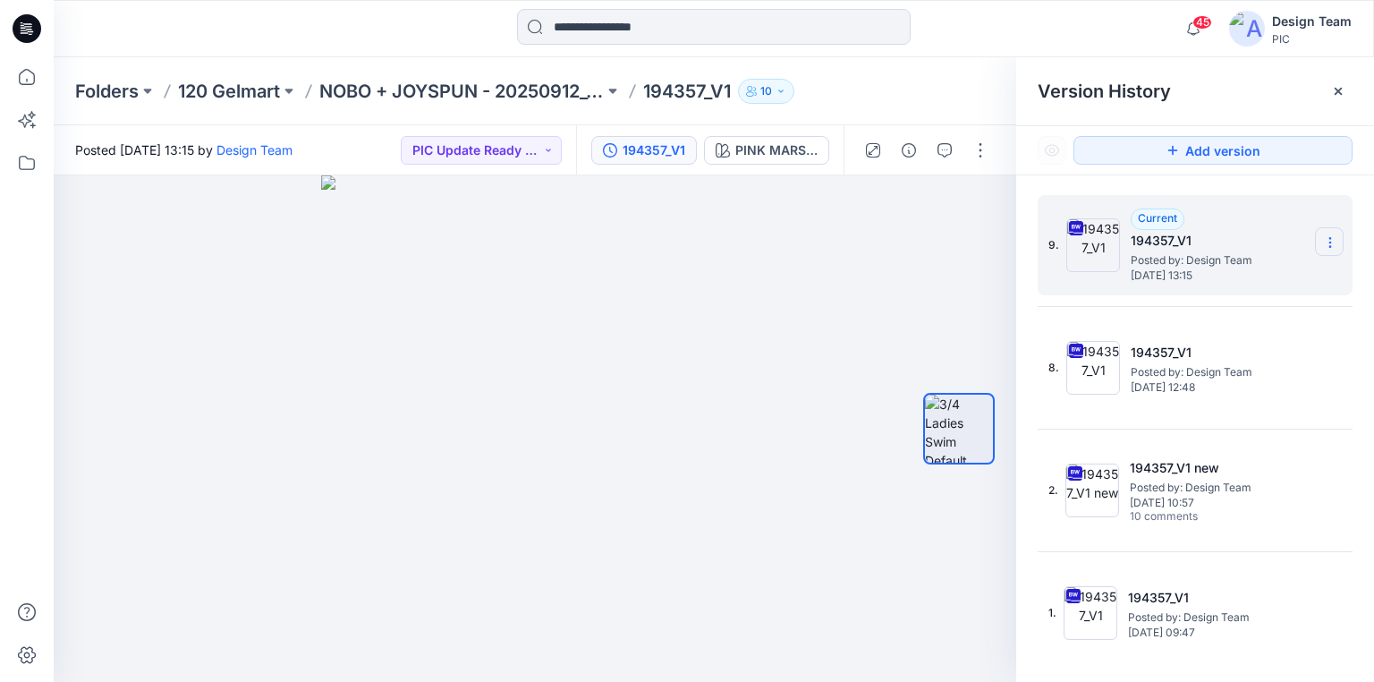
click at [1326, 247] on icon at bounding box center [1330, 242] width 14 height 14
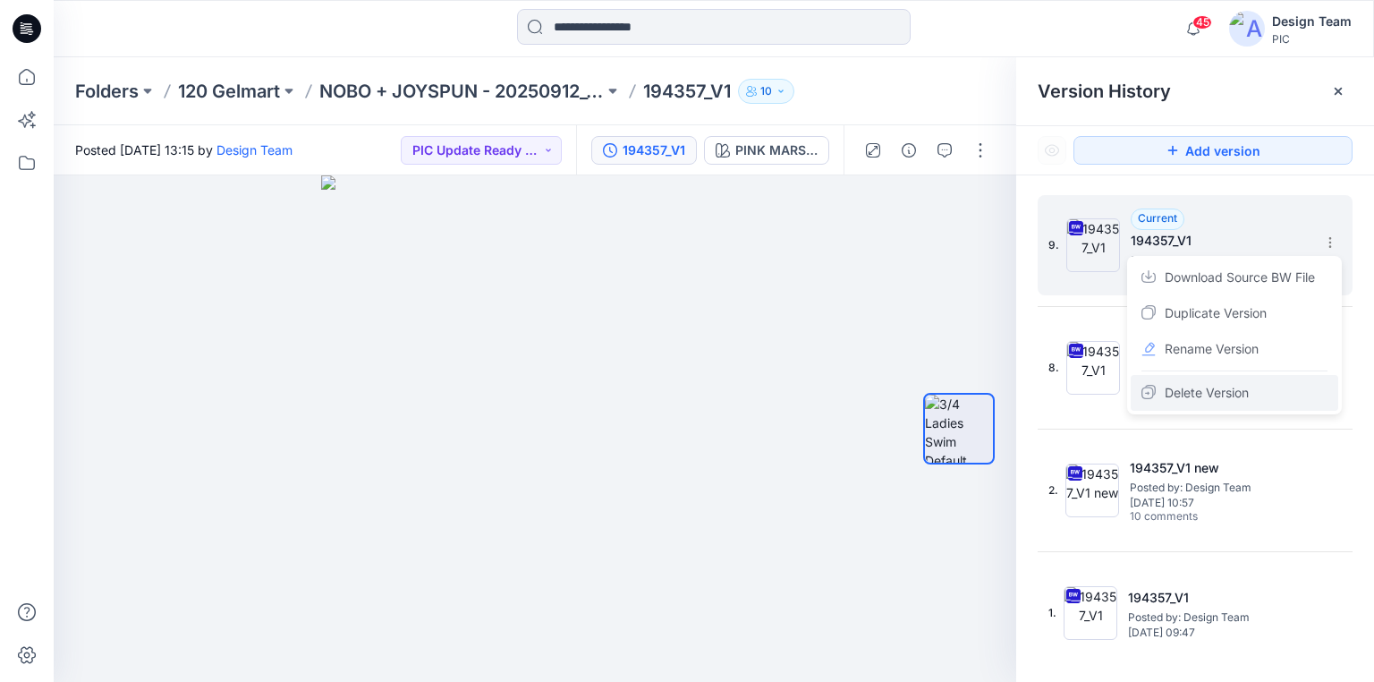
click at [1189, 391] on span "Delete Version" at bounding box center [1207, 392] width 84 height 21
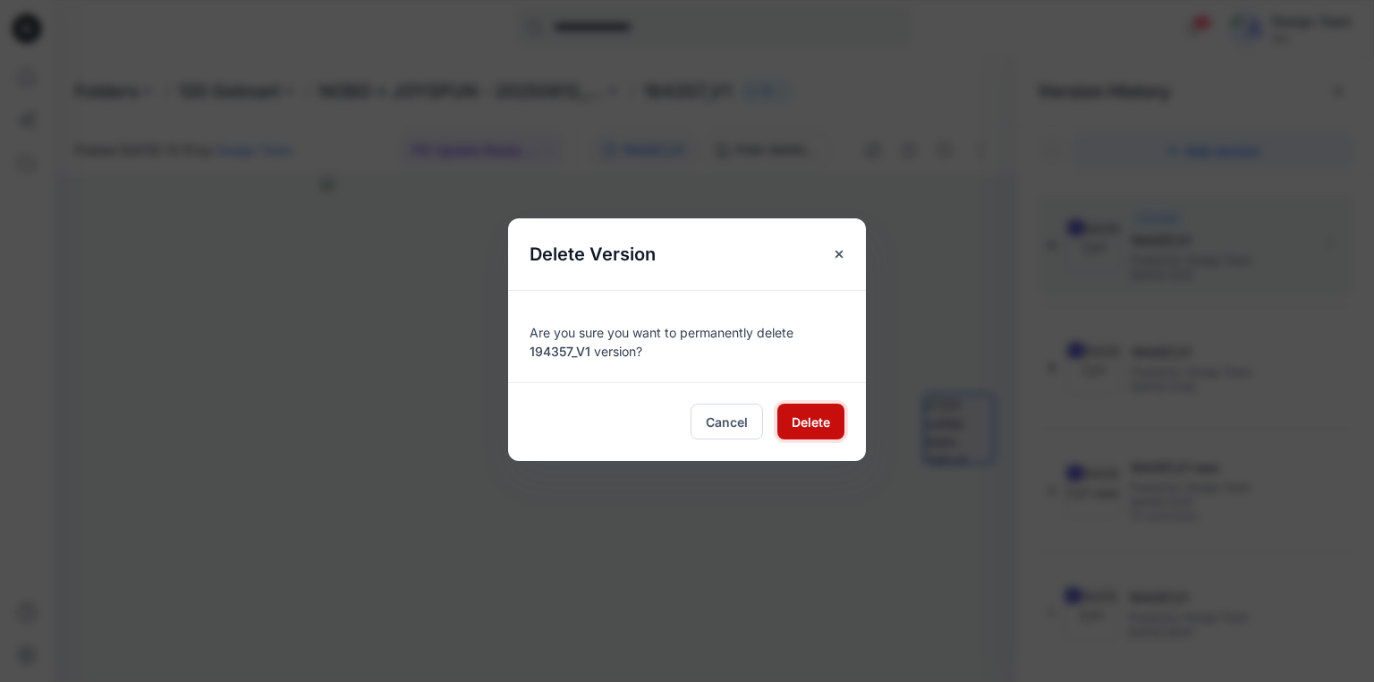
click at [792, 421] on span "Delete" at bounding box center [811, 421] width 38 height 19
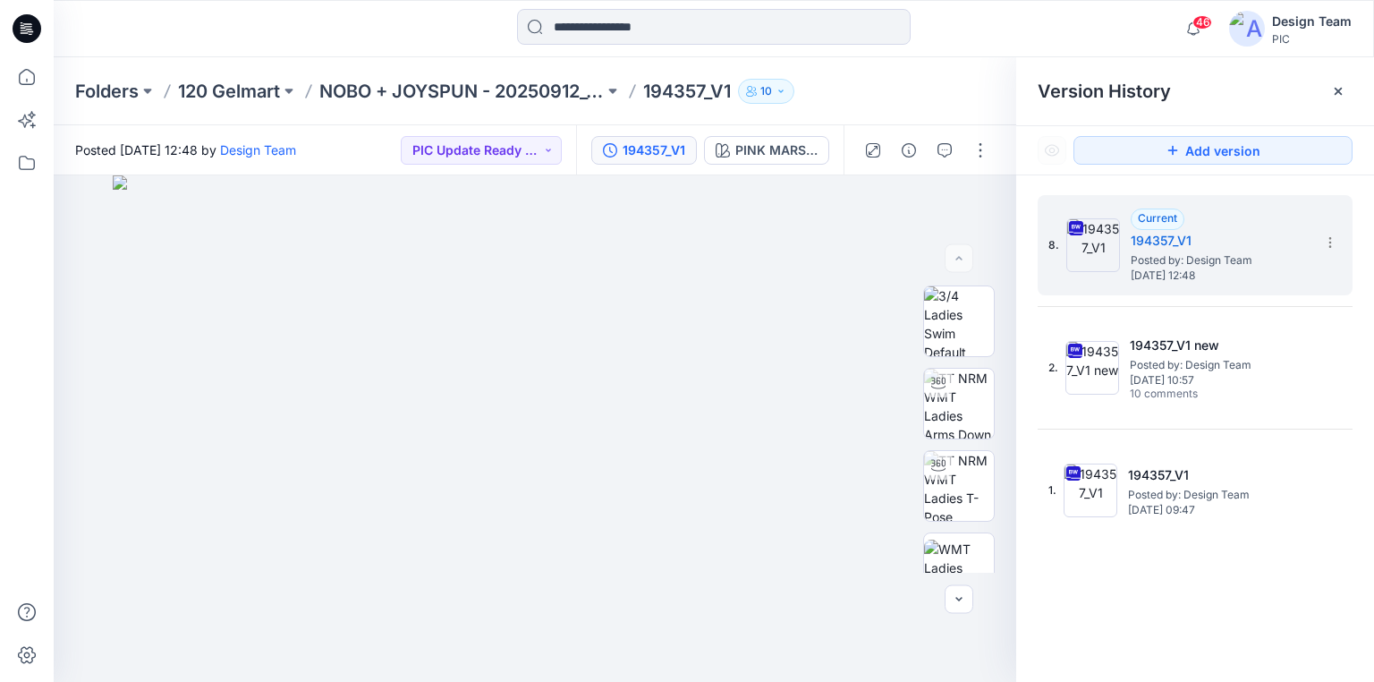
click at [31, 23] on icon at bounding box center [27, 28] width 29 height 29
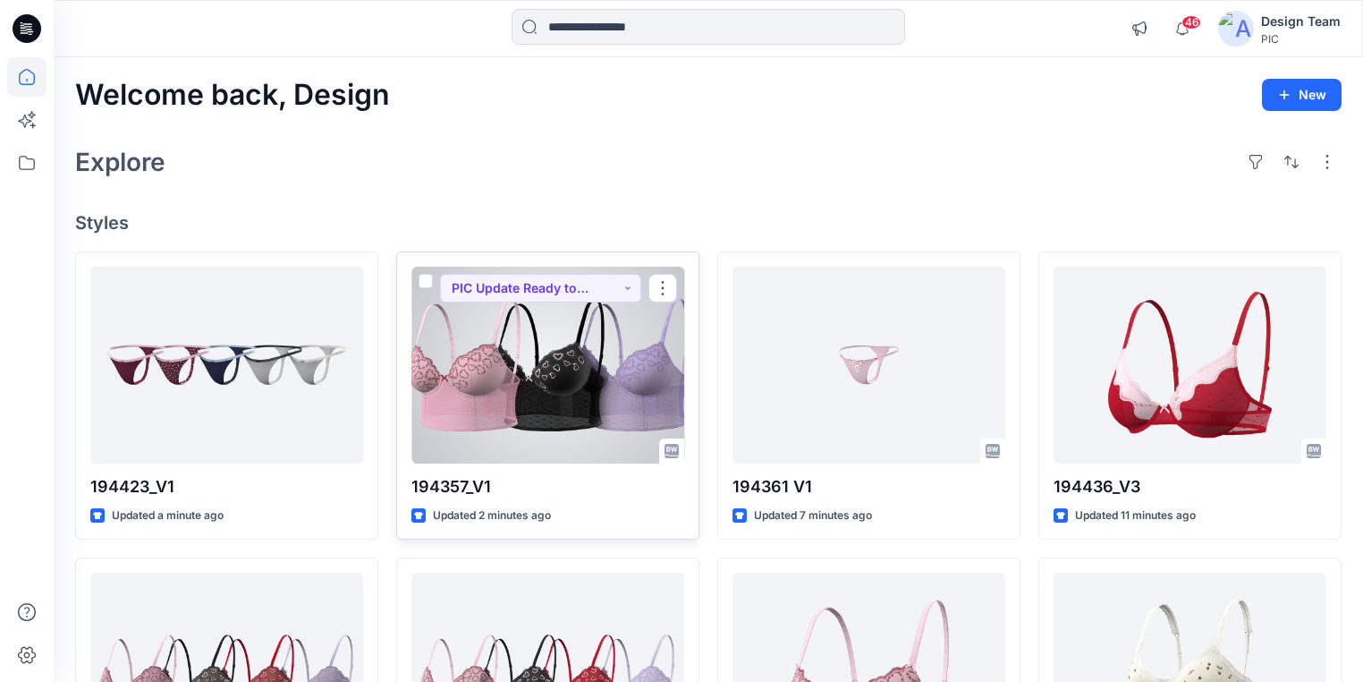
click at [503, 427] on div at bounding box center [548, 365] width 273 height 197
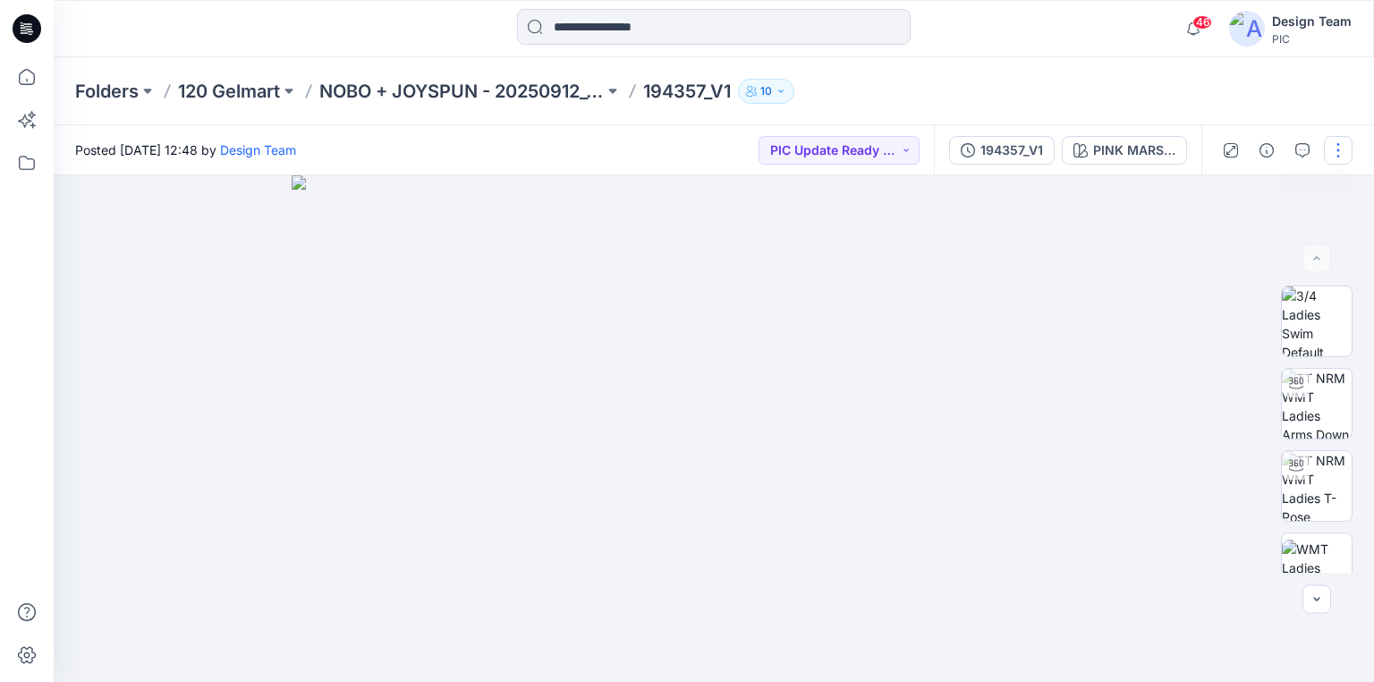
click at [1341, 152] on button "button" at bounding box center [1338, 150] width 29 height 29
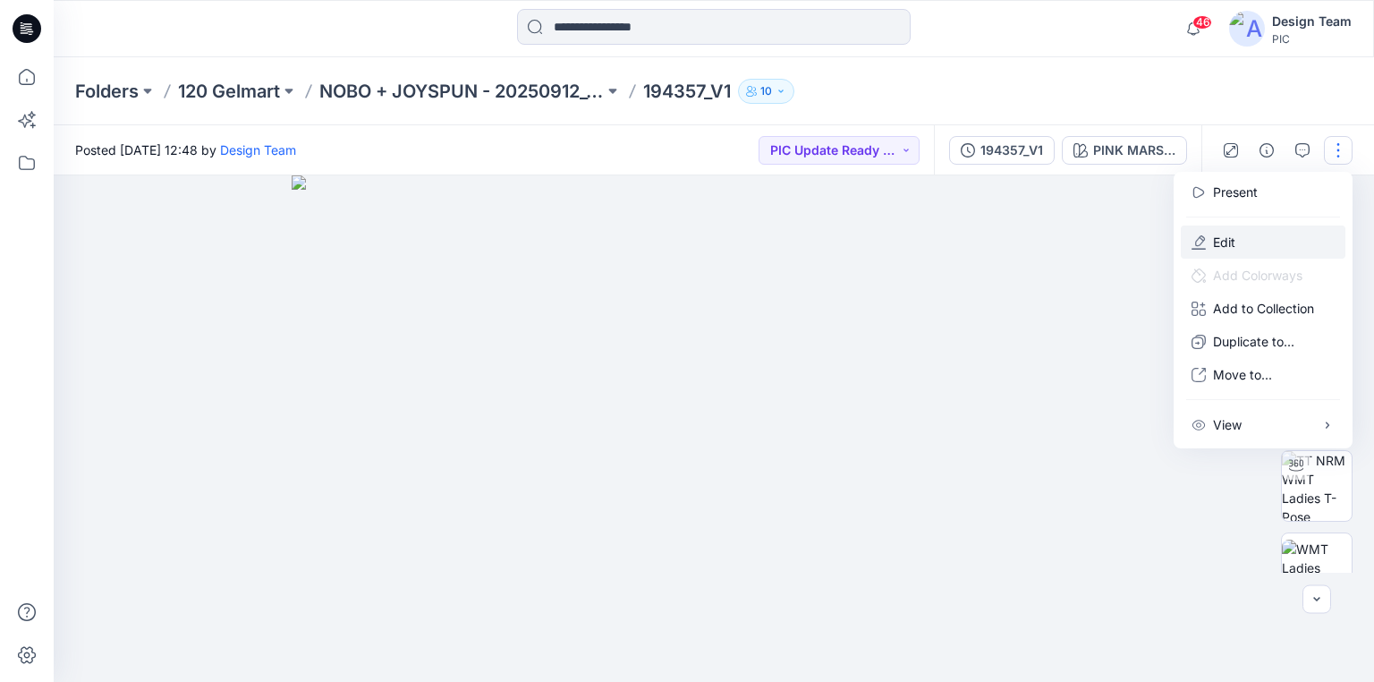
click at [1221, 247] on p "Edit" at bounding box center [1224, 242] width 22 height 19
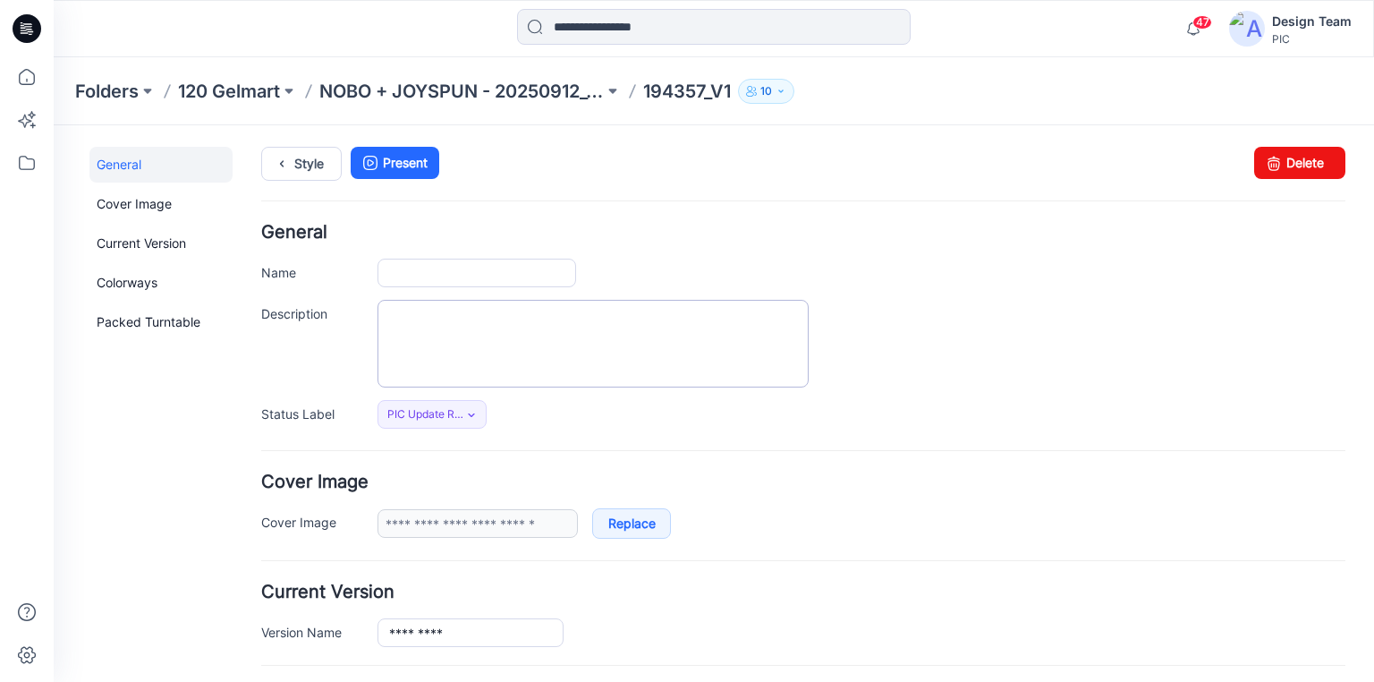
type input "*********"
type input "**********"
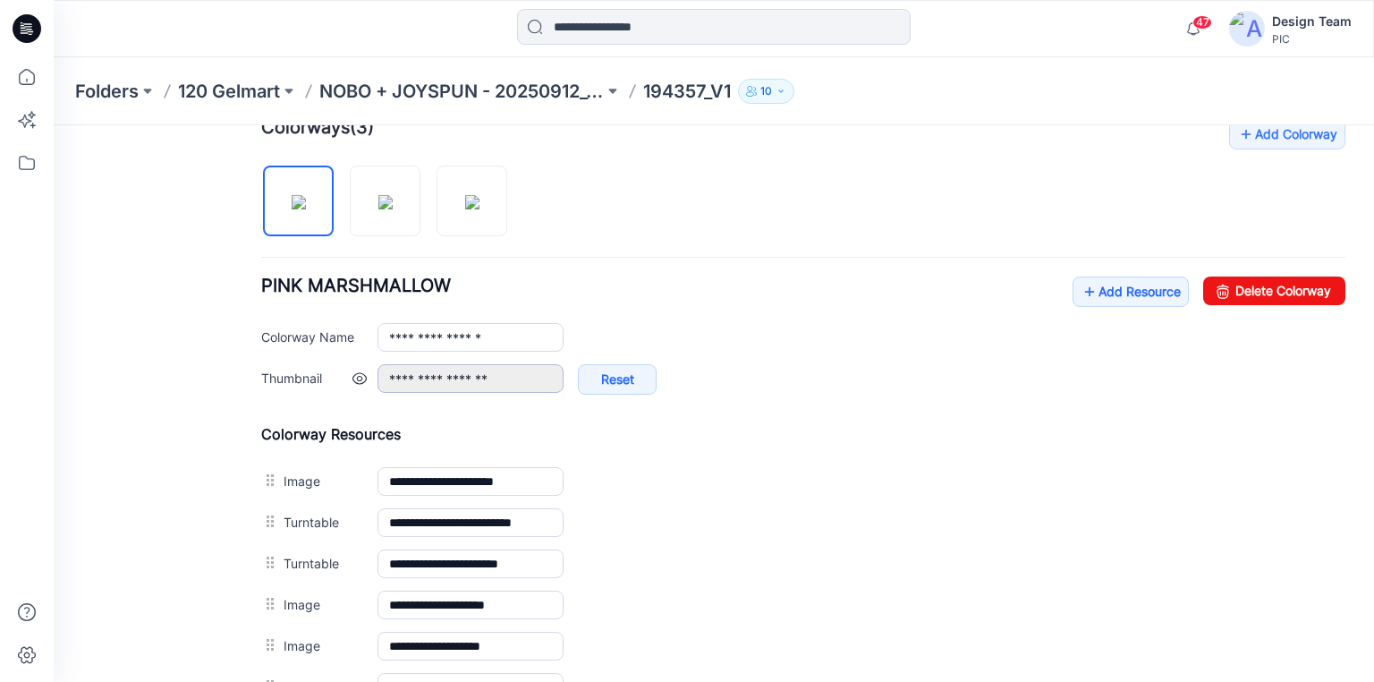
scroll to position [573, 0]
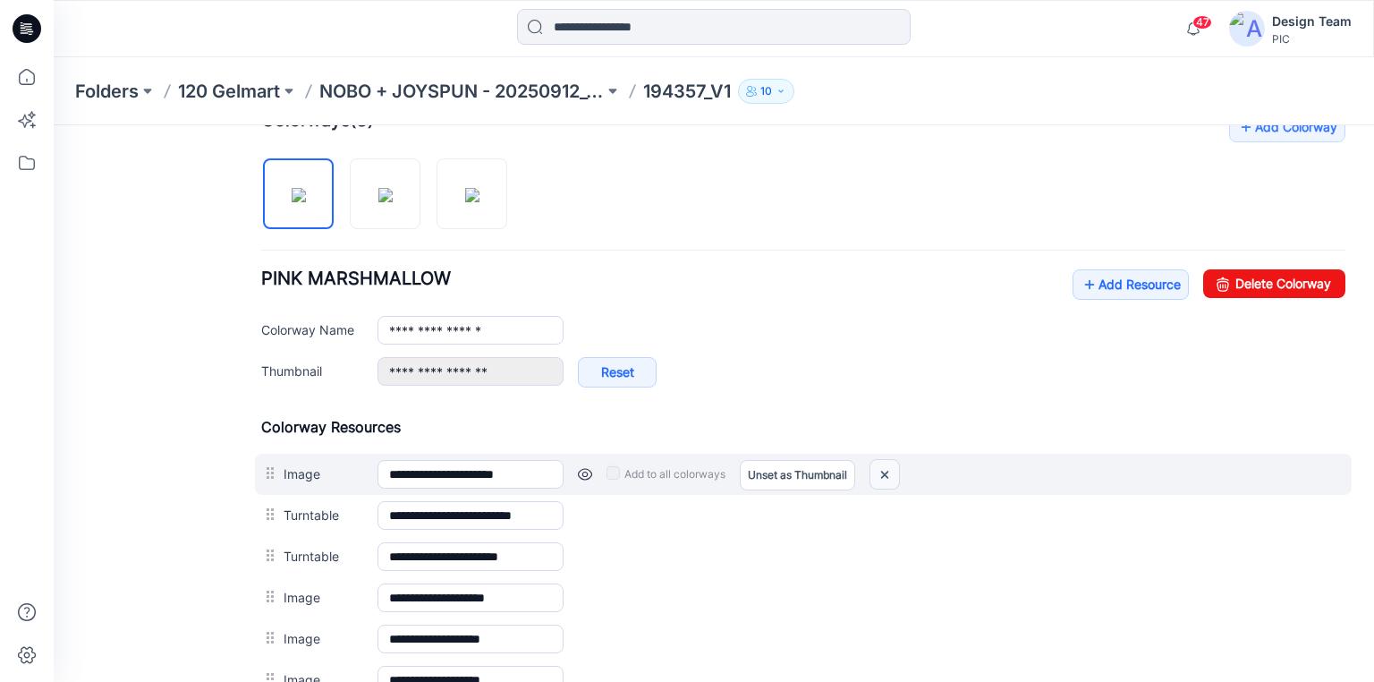
drag, startPoint x: 887, startPoint y: 472, endPoint x: 798, endPoint y: 201, distance: 285.5
click at [887, 472] on img at bounding box center [885, 475] width 29 height 30
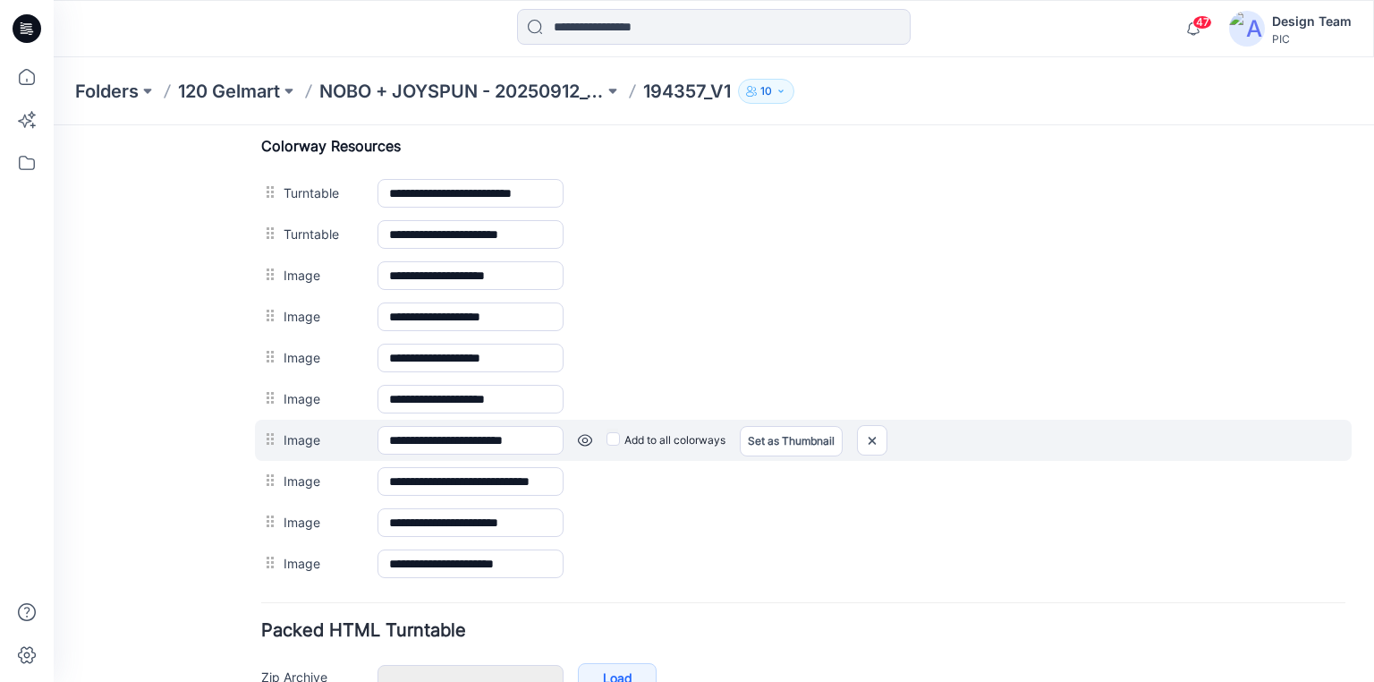
scroll to position [859, 0]
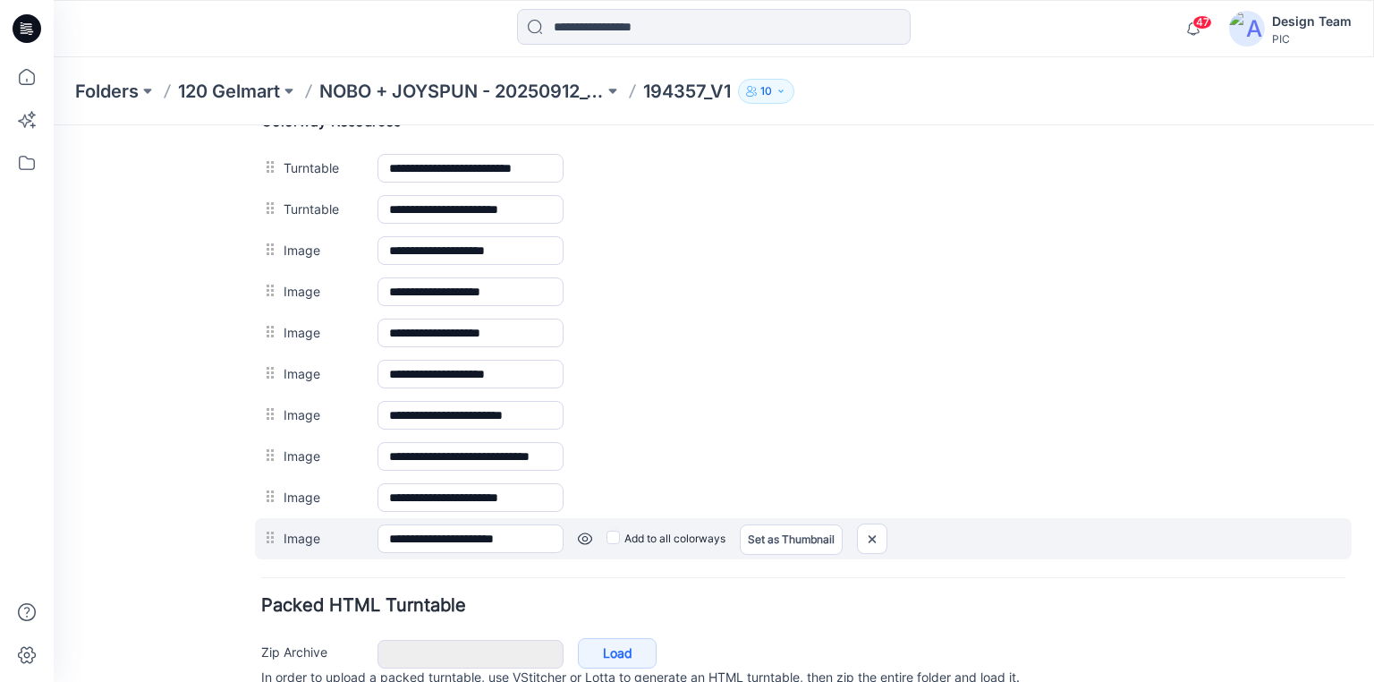
click at [584, 531] on link at bounding box center [585, 538] width 14 height 14
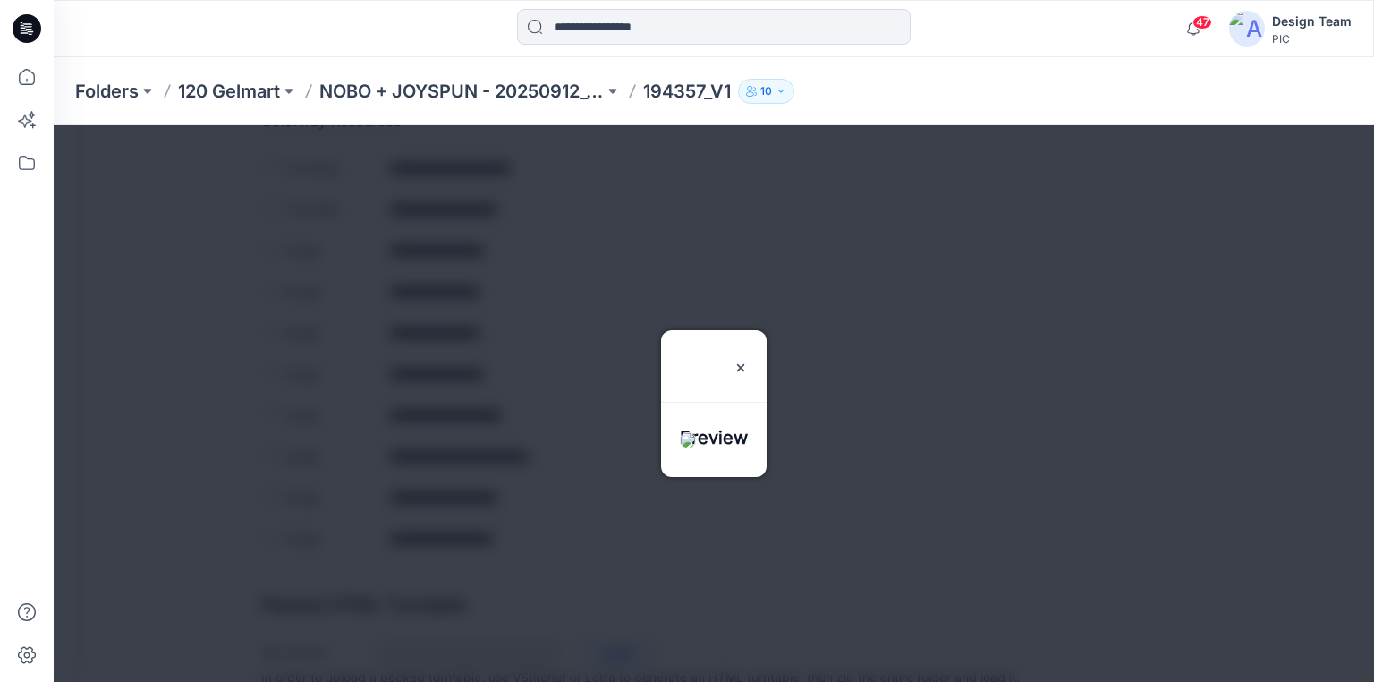
click at [914, 260] on div at bounding box center [714, 403] width 1321 height 556
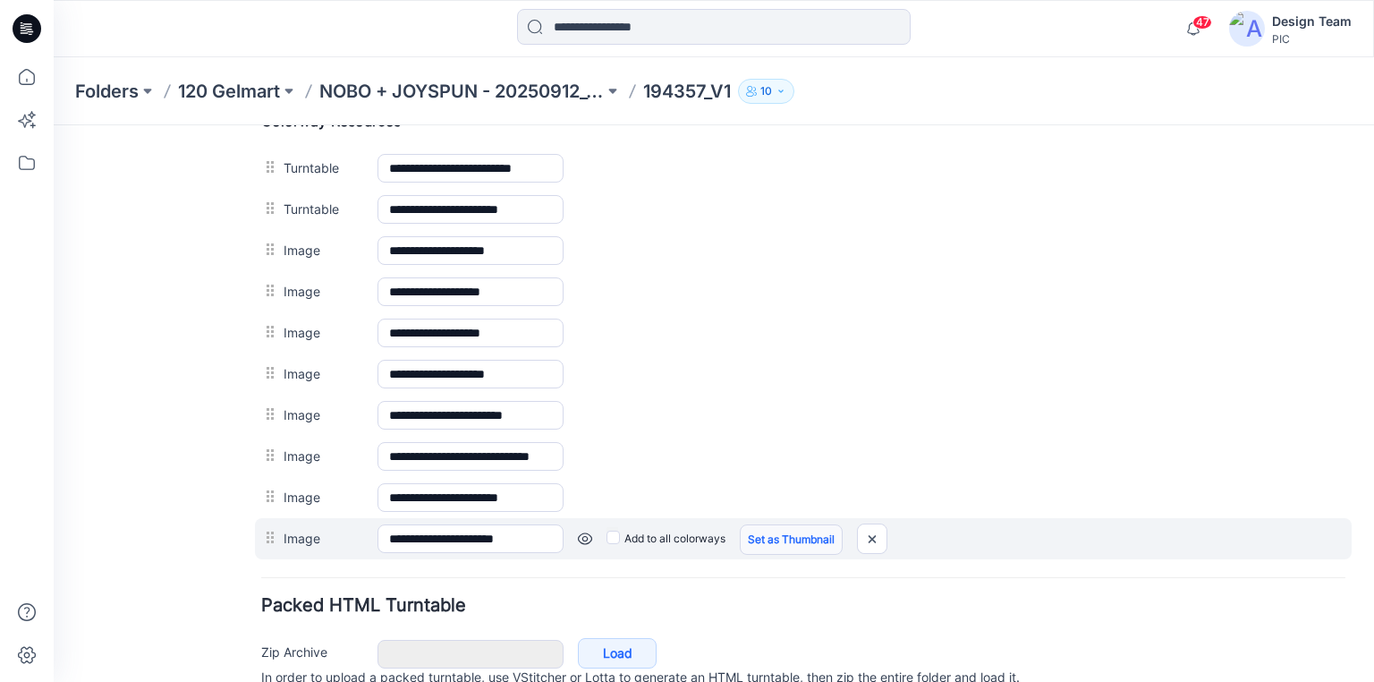
click at [769, 530] on link "Set as Thumbnail" at bounding box center [791, 539] width 103 height 30
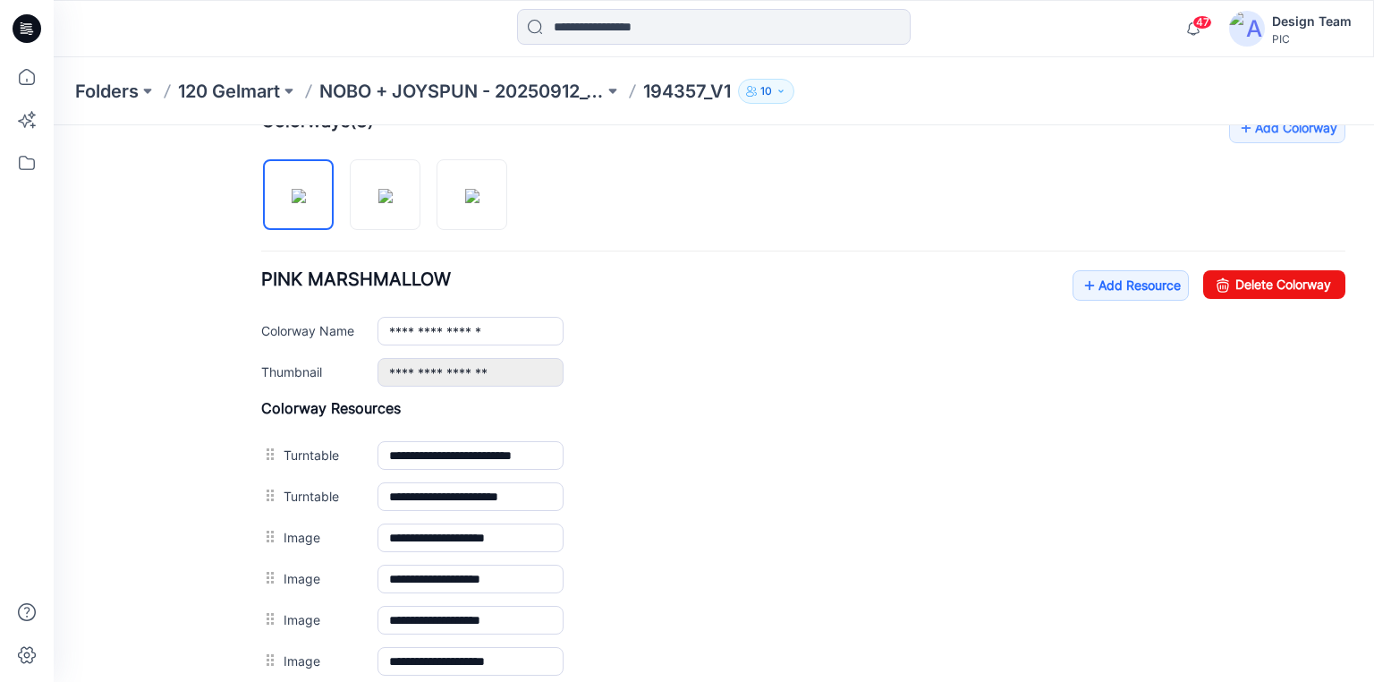
scroll to position [286, 0]
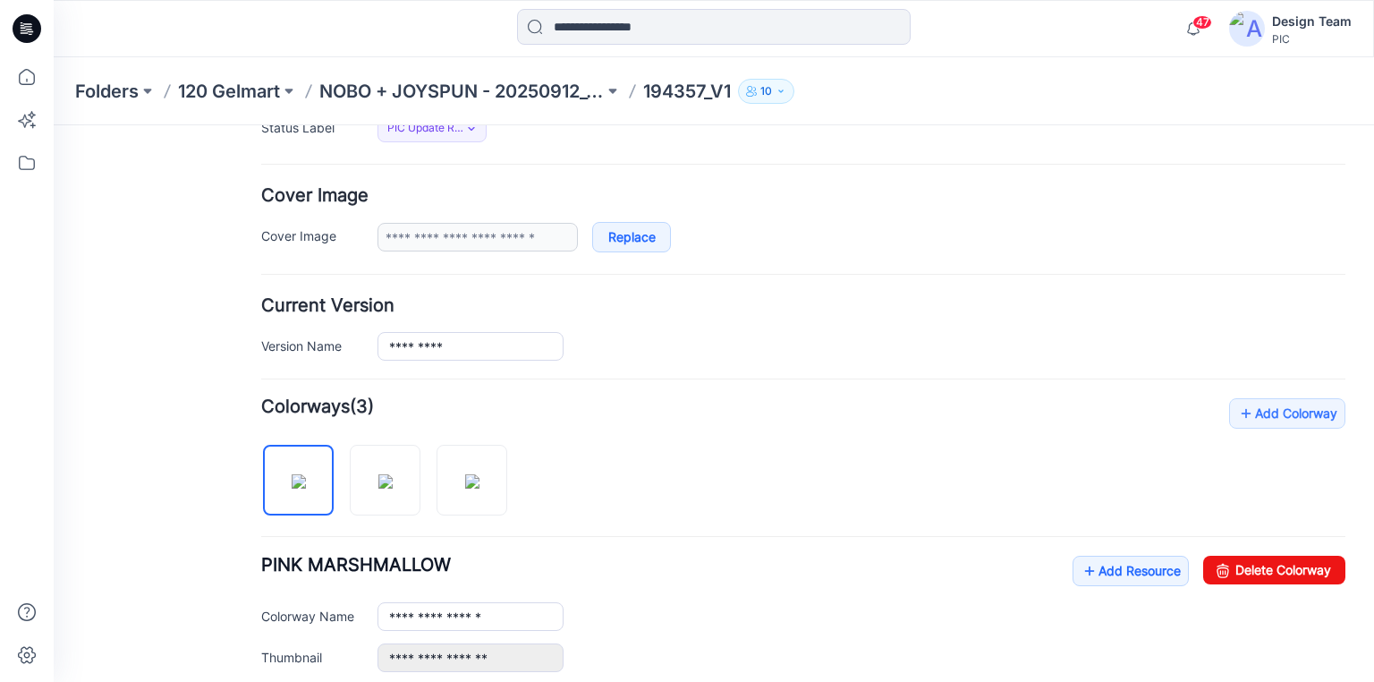
click at [29, 24] on icon at bounding box center [27, 23] width 9 height 1
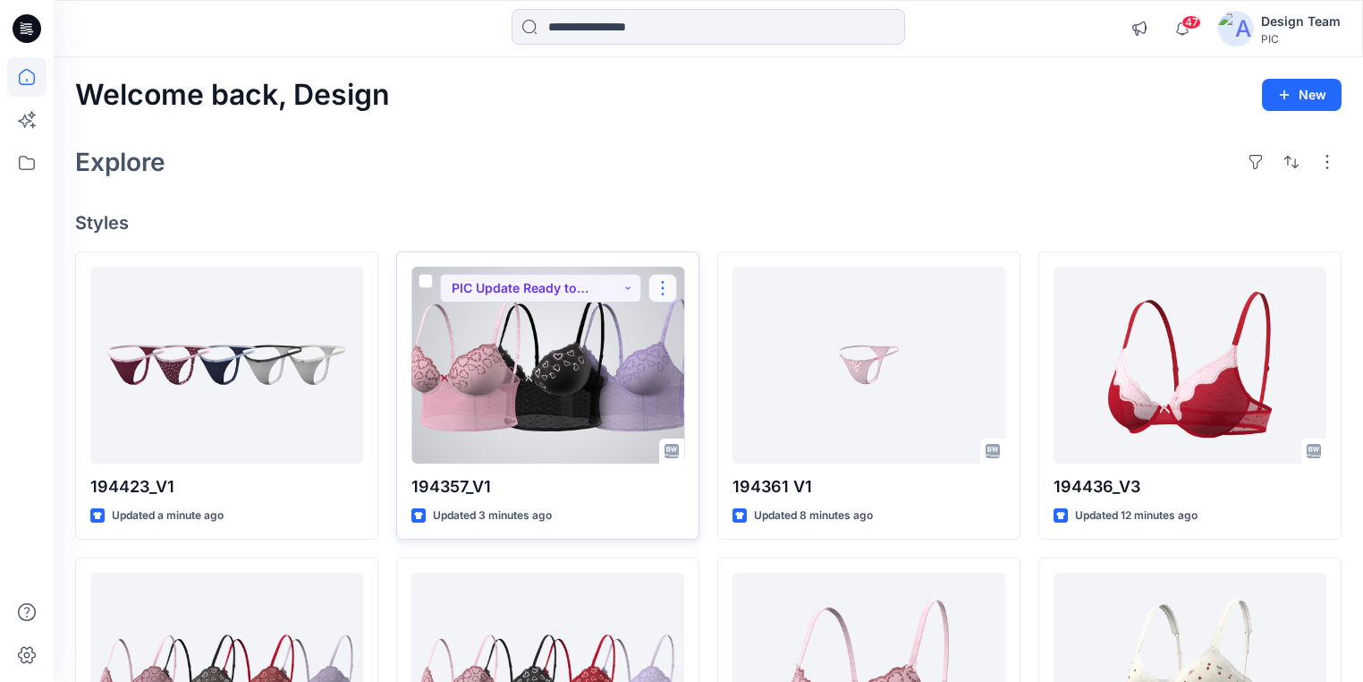
click at [663, 290] on button "button" at bounding box center [663, 288] width 29 height 29
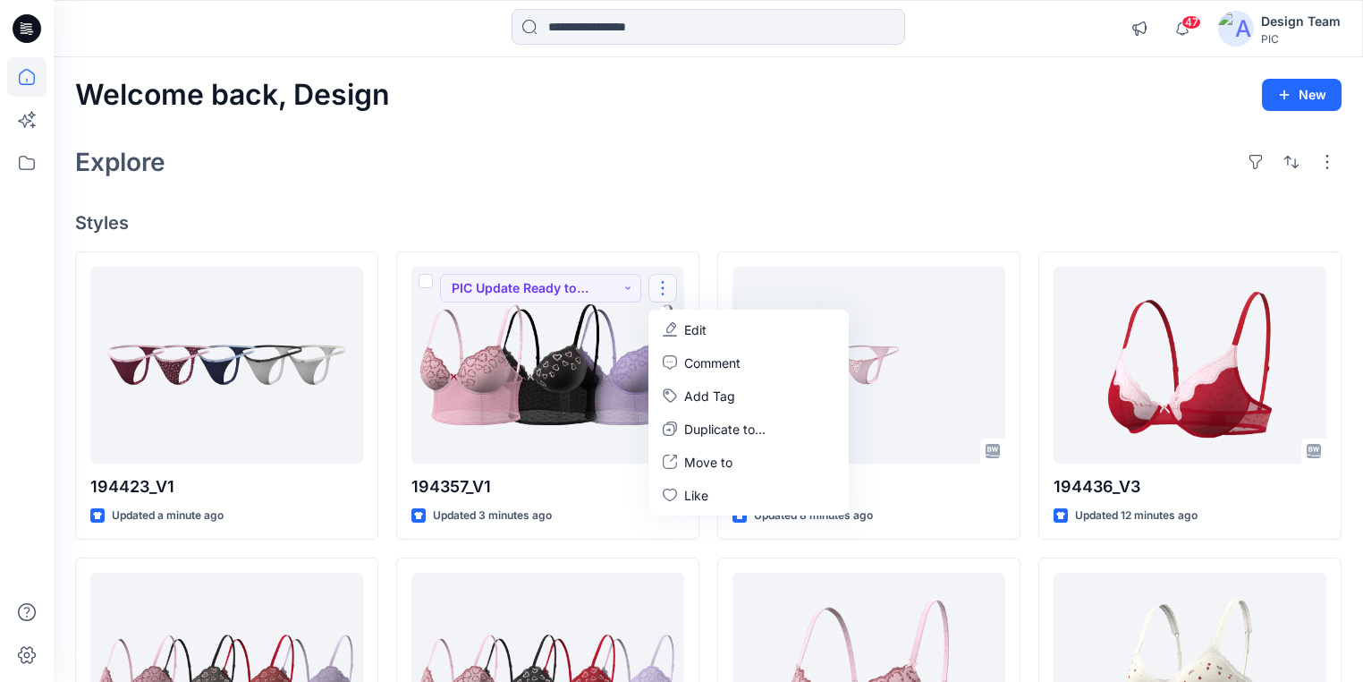
click at [680, 197] on div "Welcome back, Design New Explore Styles 194423_V1 Updated a minute ago 194359_V…" at bounding box center [709, 647] width 1310 height 1181
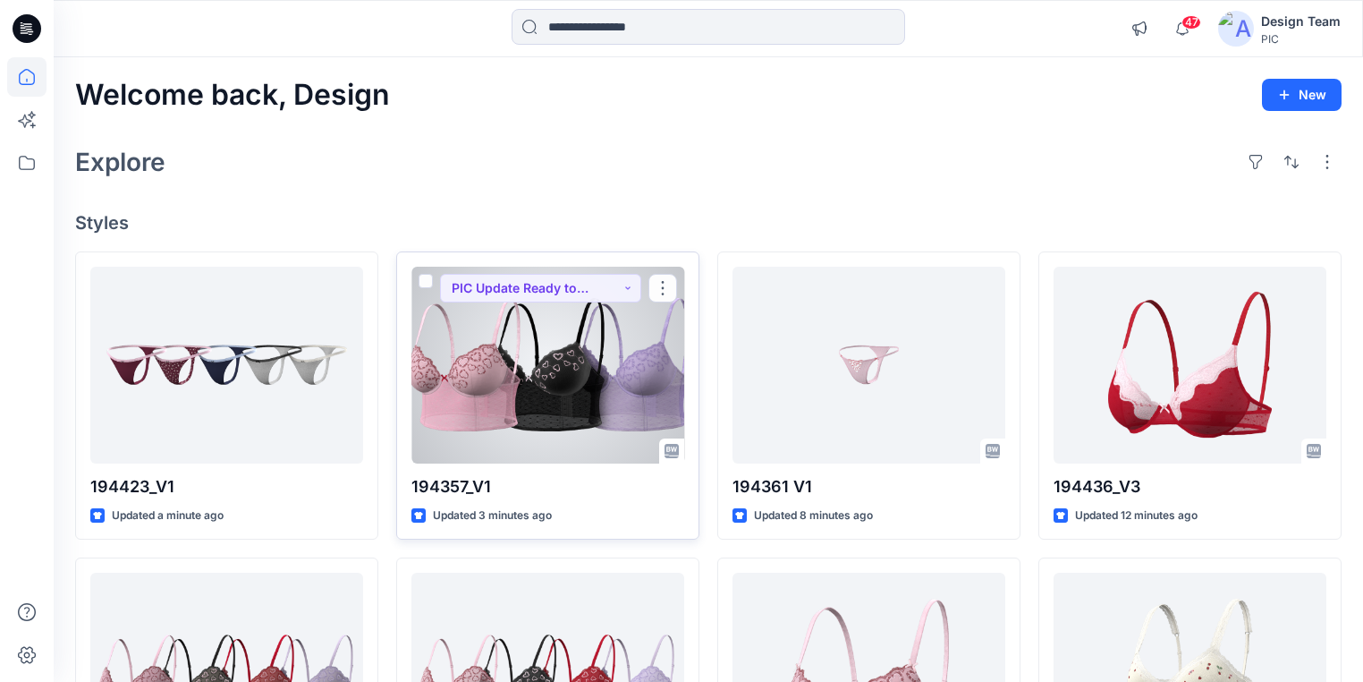
click at [636, 347] on div at bounding box center [548, 365] width 273 height 197
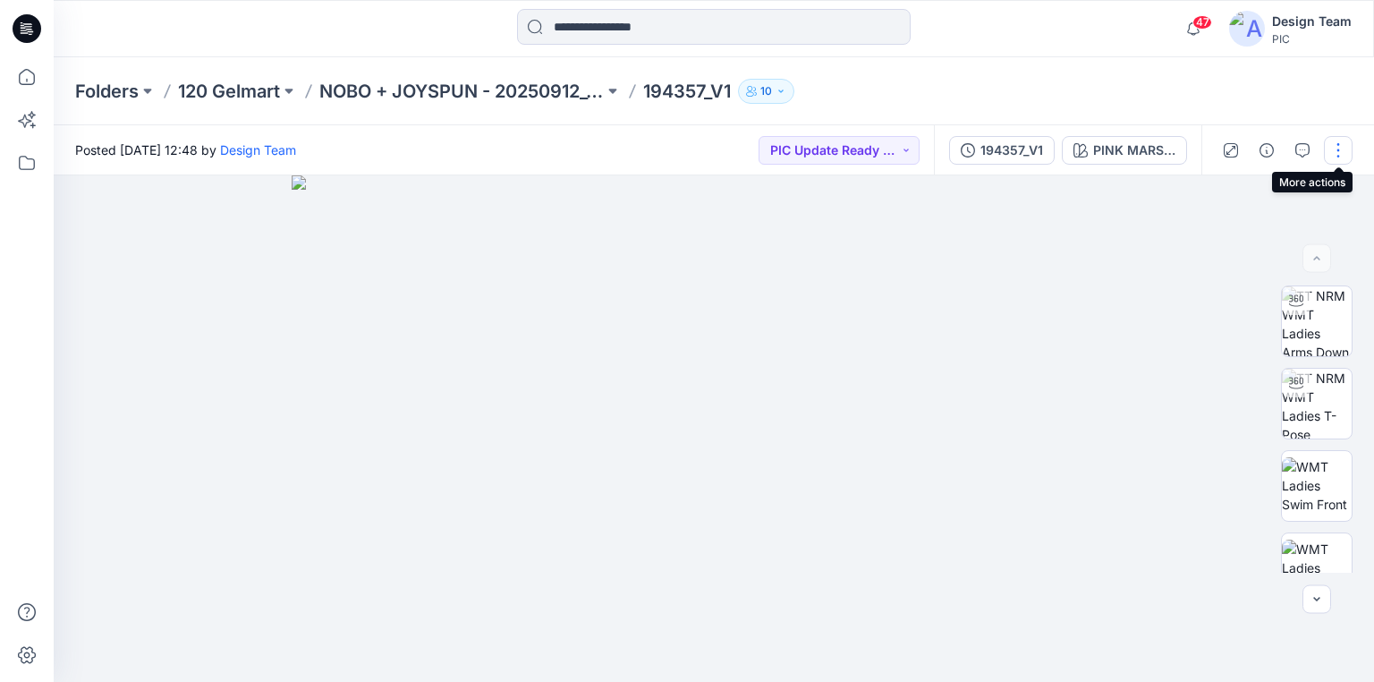
click at [1334, 150] on button "button" at bounding box center [1338, 150] width 29 height 29
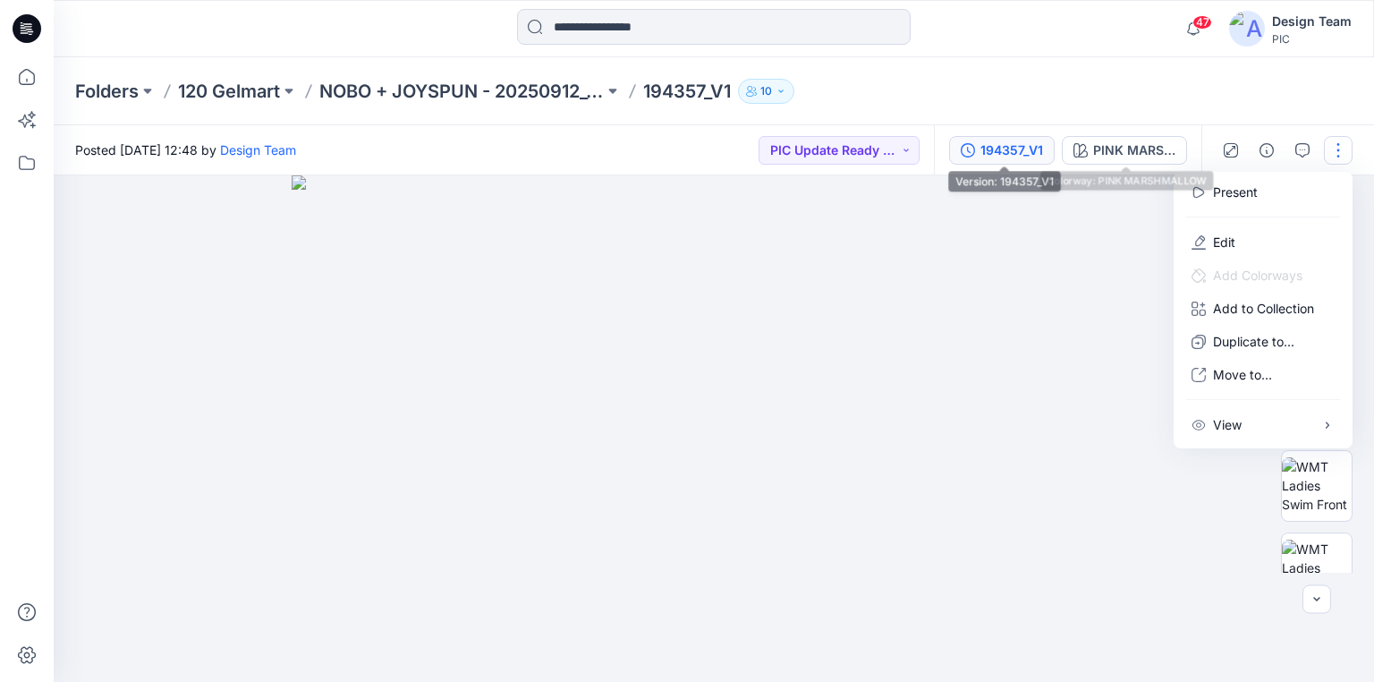
click at [1031, 152] on div "194357_V1" at bounding box center [1012, 150] width 63 height 20
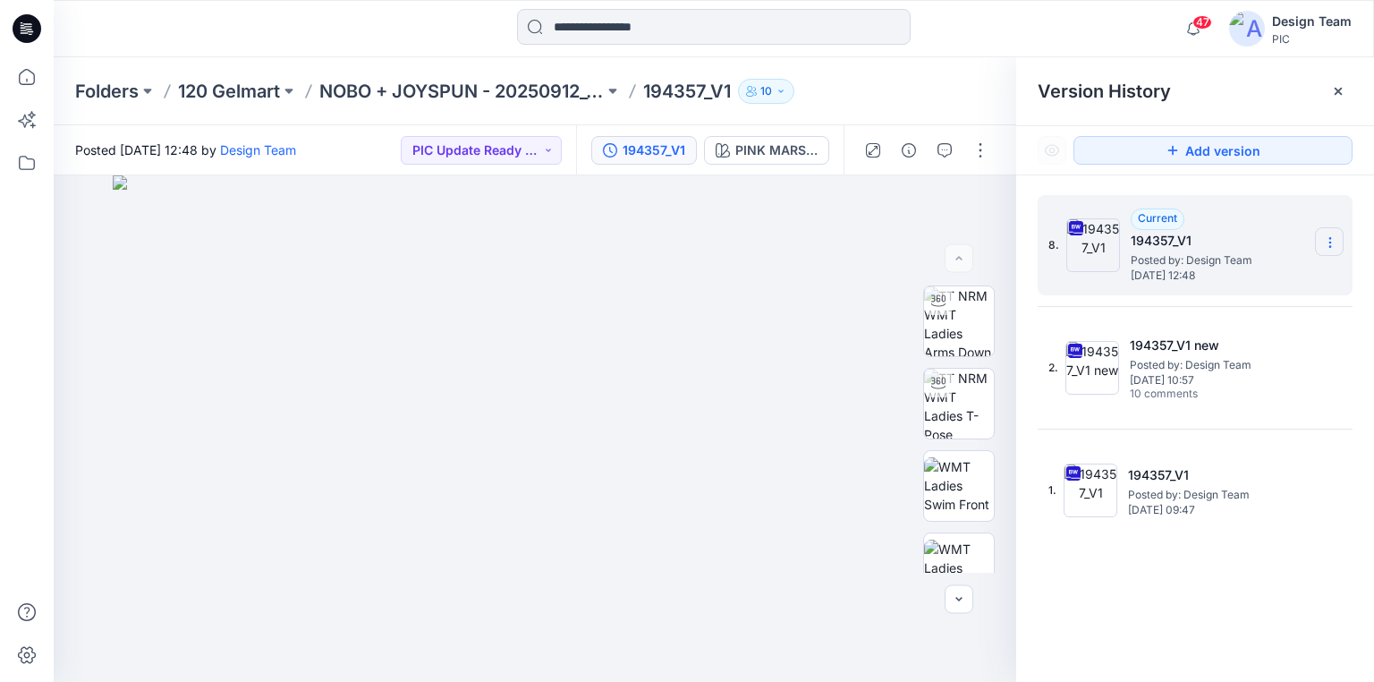
click at [1327, 239] on icon at bounding box center [1330, 242] width 14 height 14
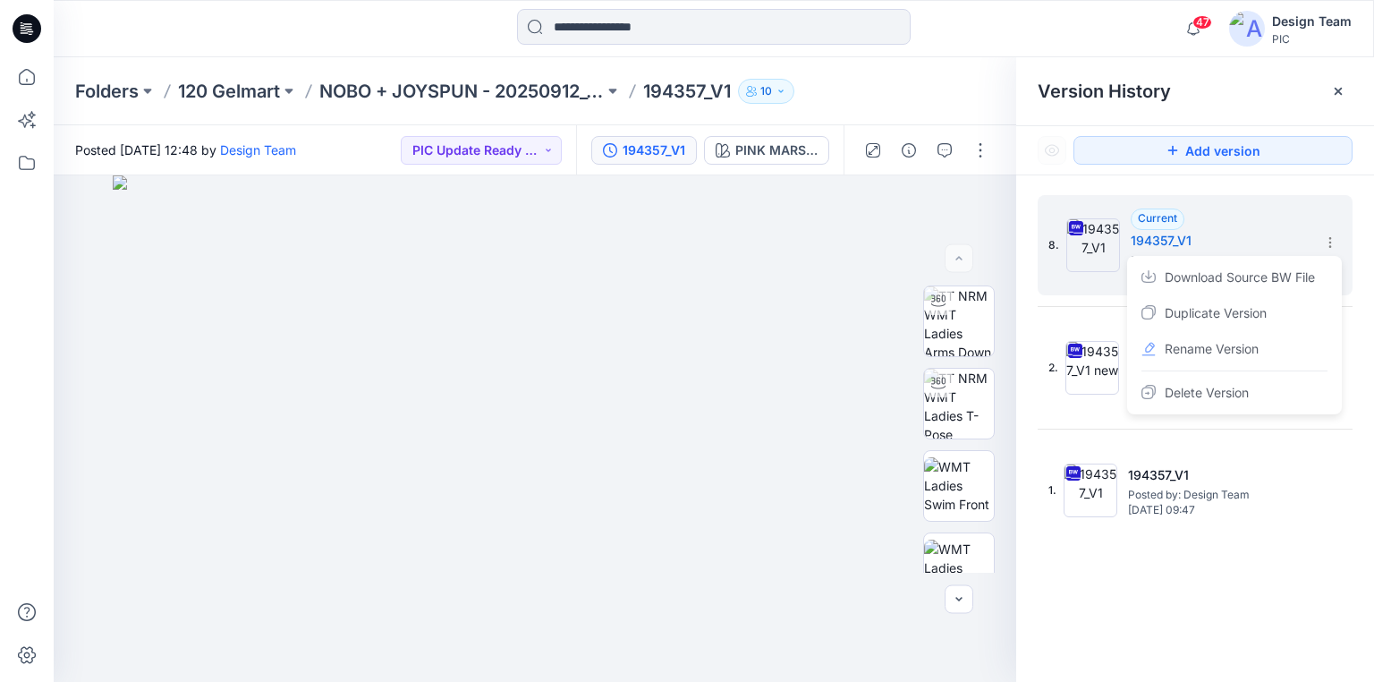
click at [935, 97] on div "Folders 120 Gelmart NOBO + JOYSPUN - 20250912_120_GC 194357_V1 10" at bounding box center [644, 91] width 1138 height 25
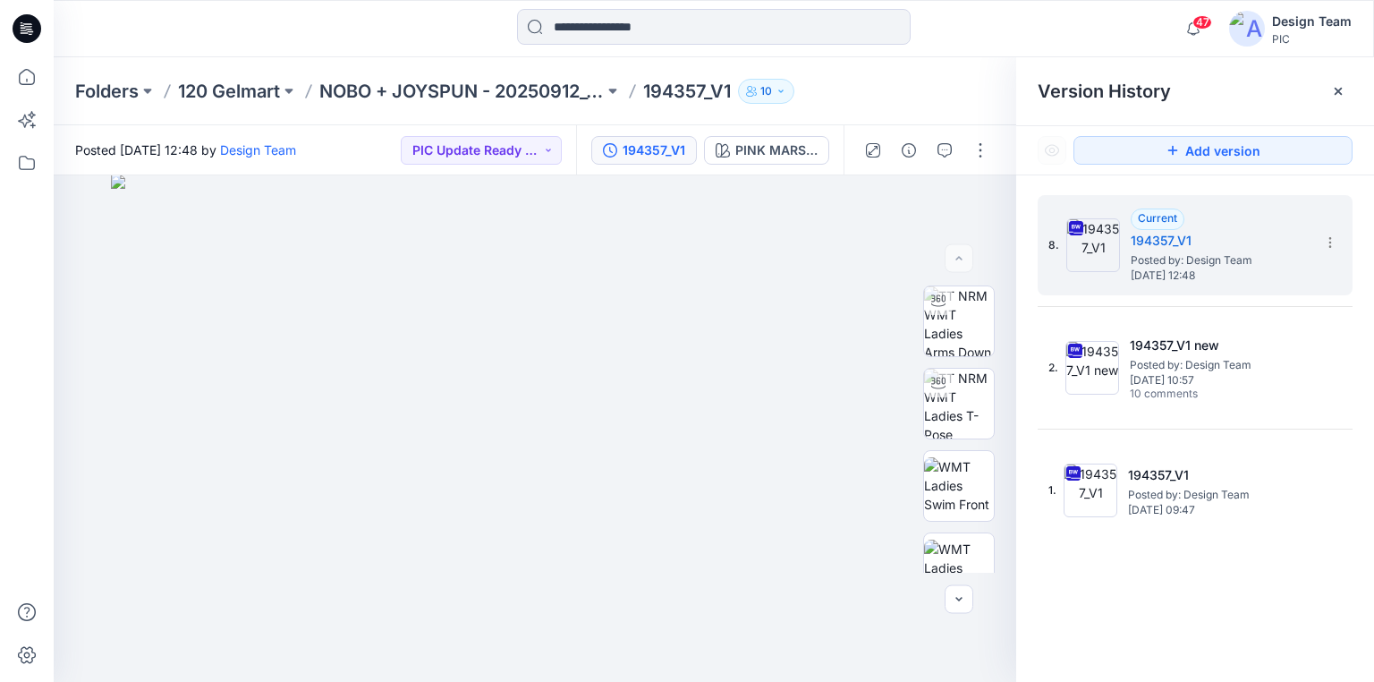
click at [33, 30] on icon at bounding box center [27, 28] width 29 height 29
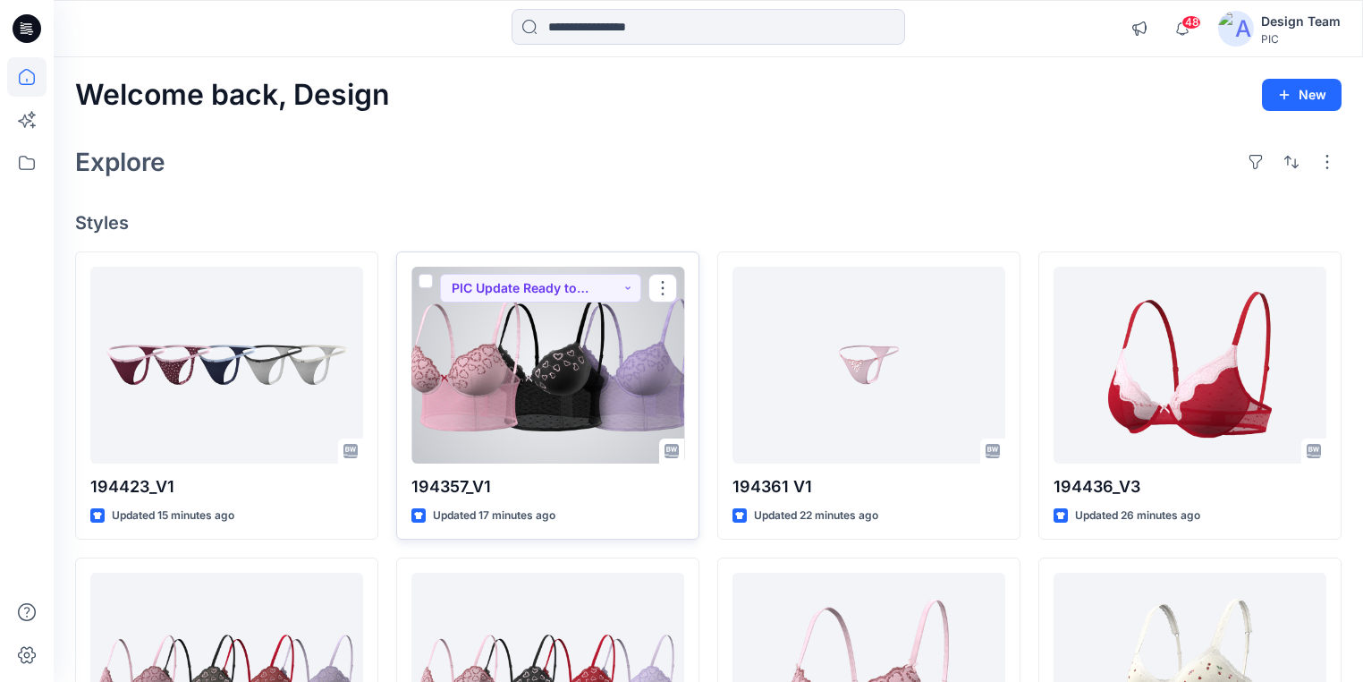
click at [472, 442] on div at bounding box center [548, 365] width 273 height 197
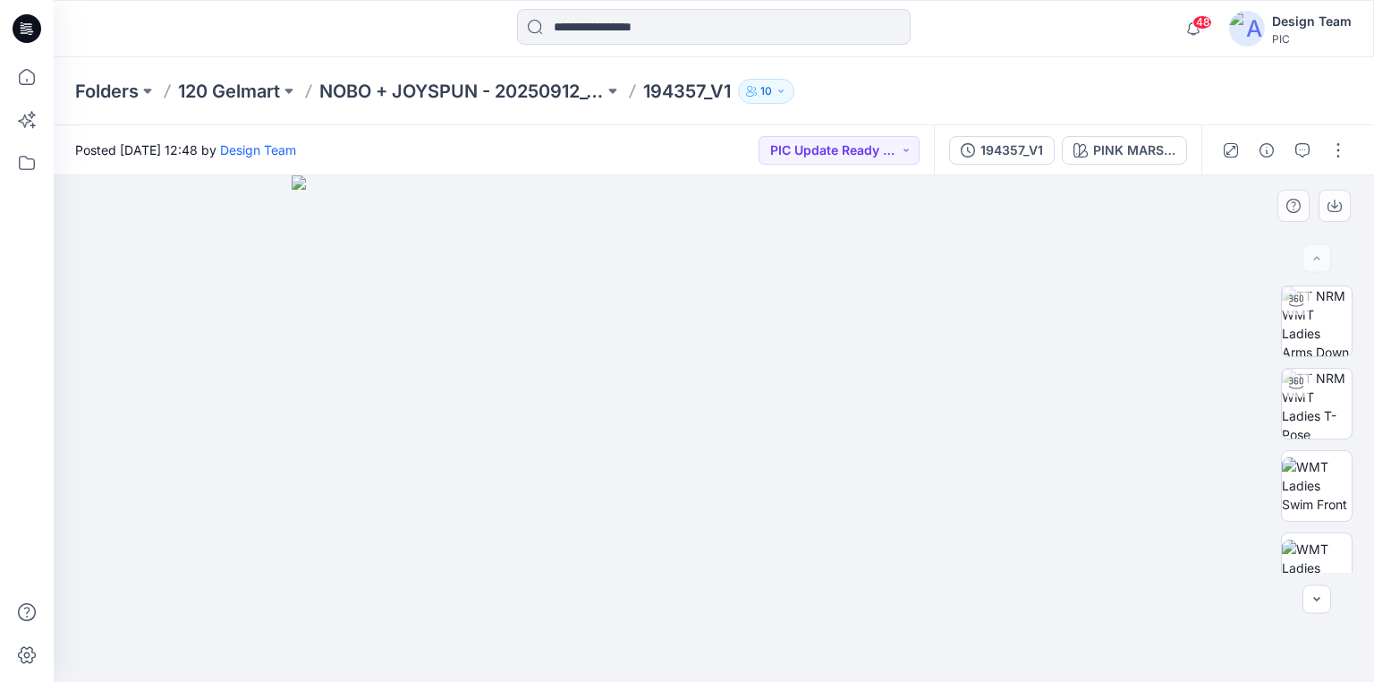
click at [276, 526] on div at bounding box center [714, 428] width 1321 height 506
